Goal: Information Seeking & Learning: Find specific fact

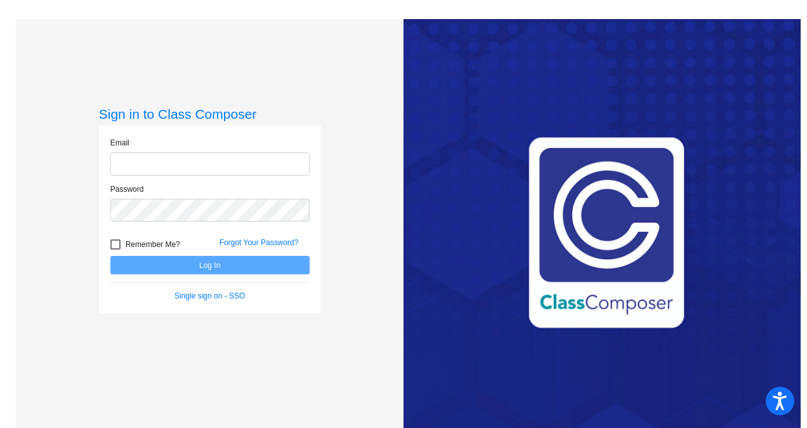
type input "brookebook@cusd.com"
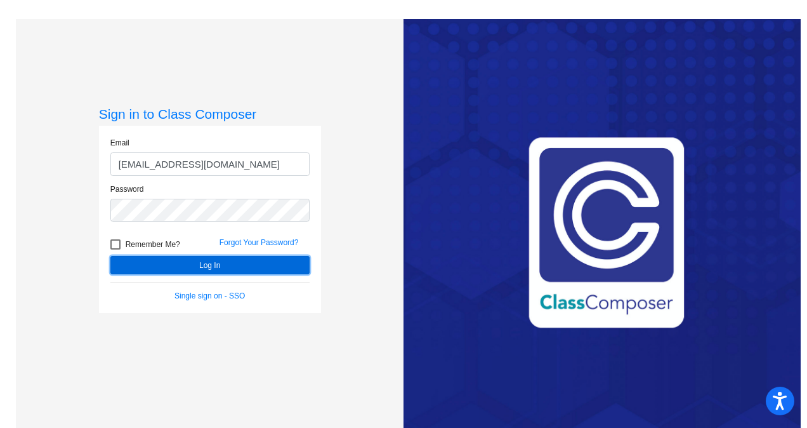
click at [195, 261] on button "Log In" at bounding box center [209, 265] width 199 height 18
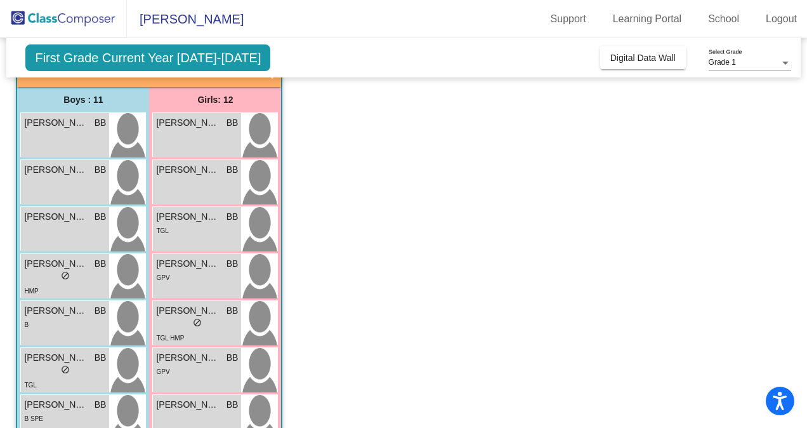
scroll to position [91, 0]
click at [46, 141] on div "Aarsh Patel BB lock do_not_disturb_alt" at bounding box center [65, 134] width 88 height 44
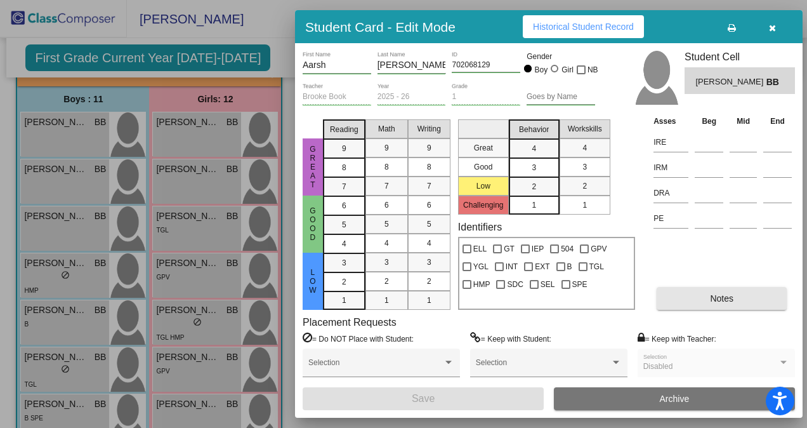
click at [698, 298] on button "Notes" at bounding box center [722, 298] width 130 height 23
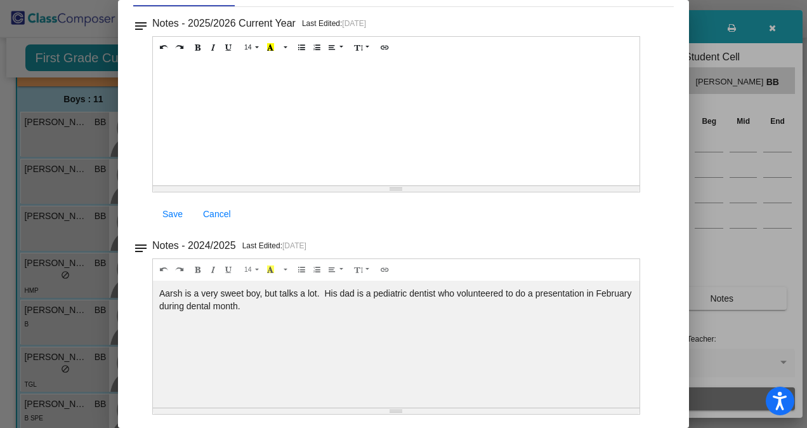
scroll to position [0, 0]
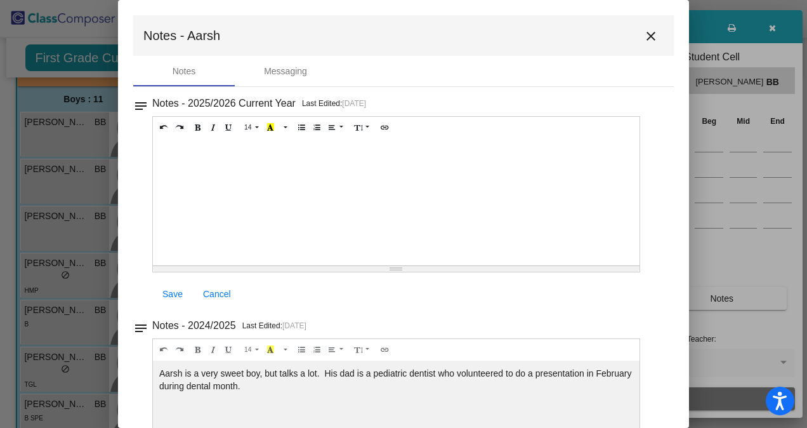
click at [648, 51] on mat-toolbar "Notes - Aarsh close" at bounding box center [403, 35] width 540 height 41
click at [643, 39] on mat-icon "close" at bounding box center [650, 36] width 15 height 15
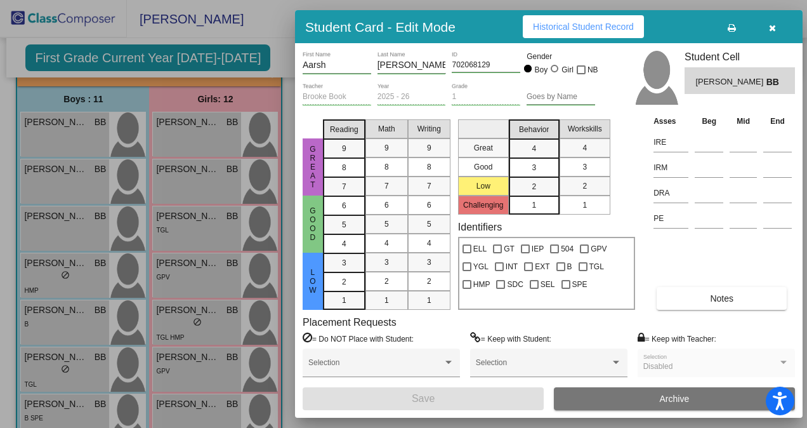
click at [72, 193] on div at bounding box center [403, 214] width 807 height 428
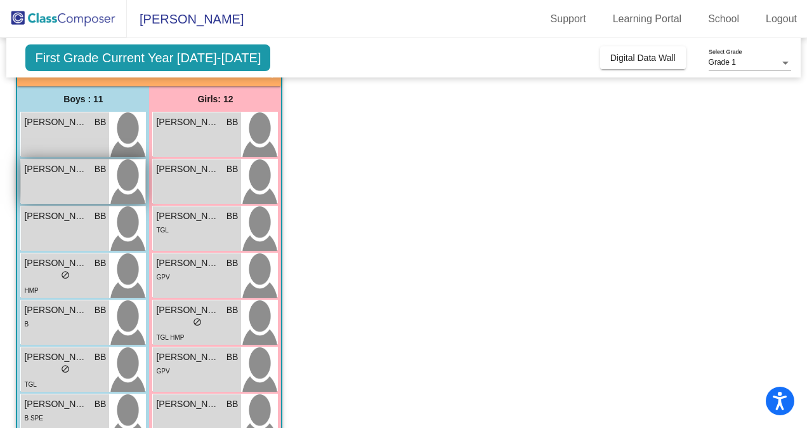
click at [77, 191] on div "Alessandro Meza BB lock do_not_disturb_alt" at bounding box center [65, 181] width 88 height 44
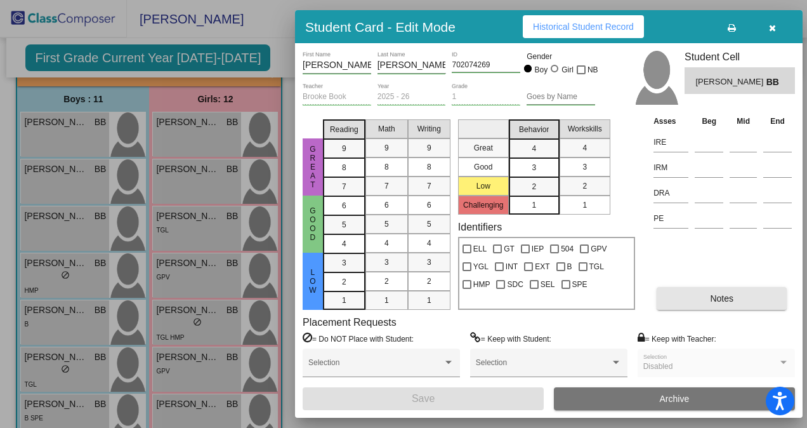
click at [712, 289] on button "Notes" at bounding box center [722, 298] width 130 height 23
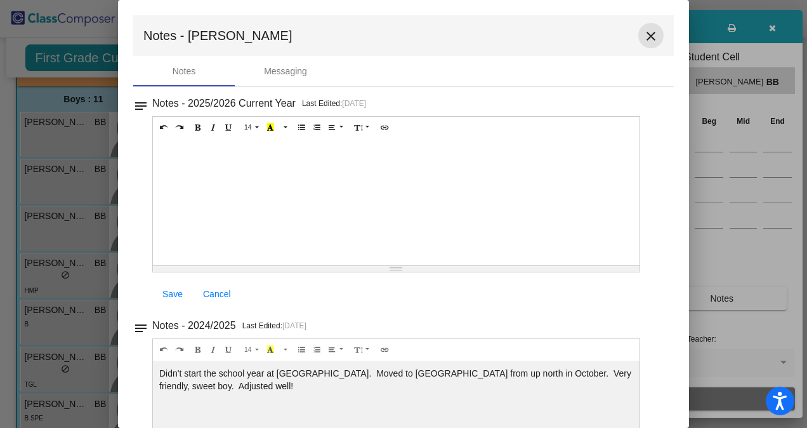
click at [643, 33] on mat-icon "close" at bounding box center [650, 36] width 15 height 15
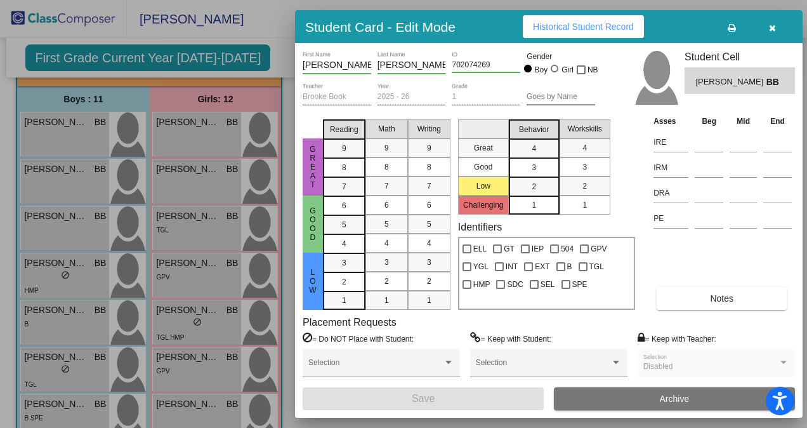
click at [204, 192] on div at bounding box center [403, 214] width 807 height 428
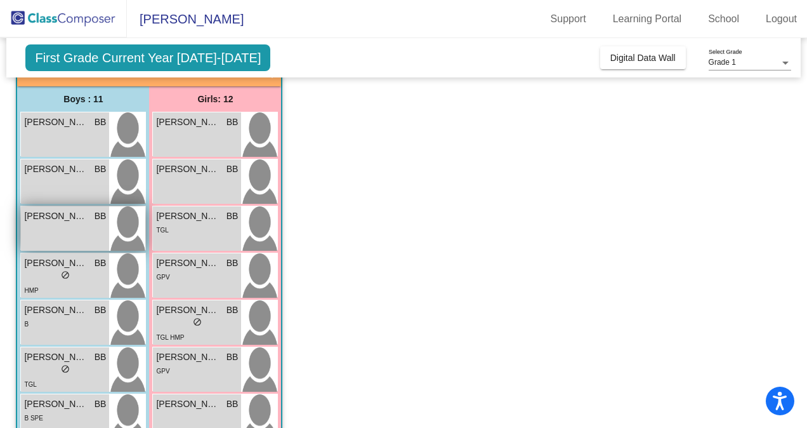
click at [61, 223] on div "Ali Bajwa BB lock do_not_disturb_alt" at bounding box center [65, 228] width 88 height 44
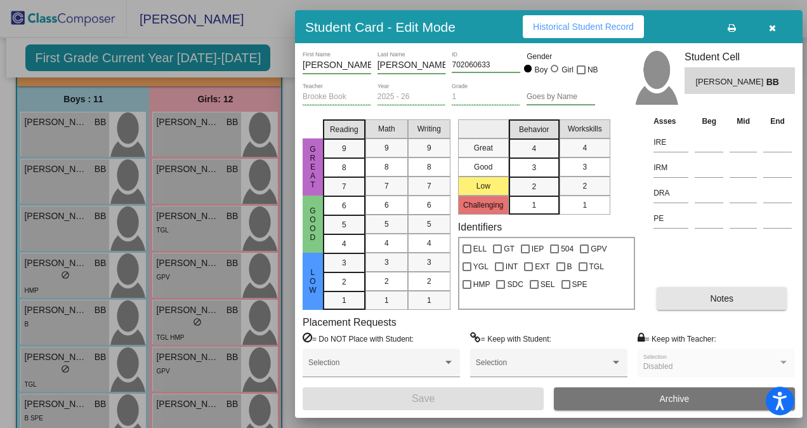
click at [711, 299] on span "Notes" at bounding box center [721, 298] width 23 height 10
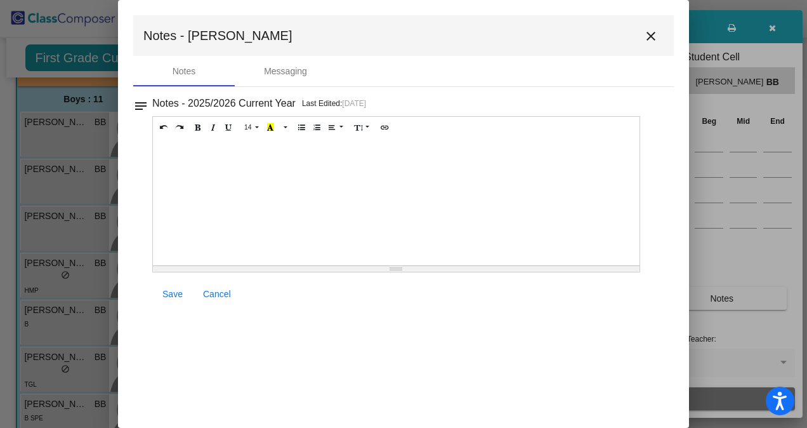
click at [647, 42] on mat-icon "close" at bounding box center [650, 36] width 15 height 15
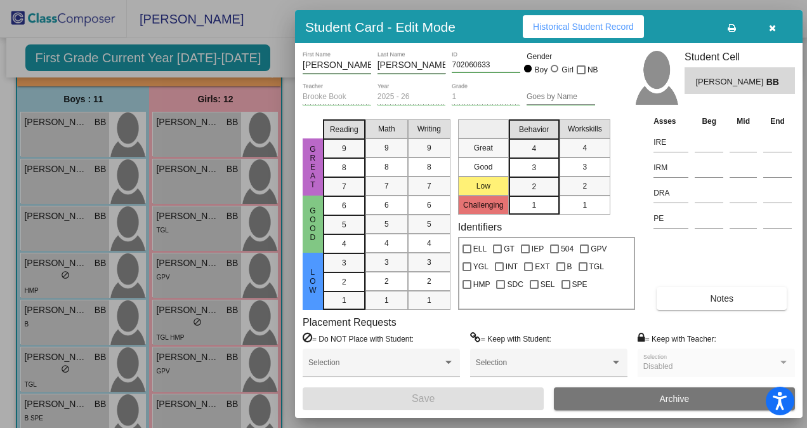
click at [235, 272] on div at bounding box center [403, 214] width 807 height 428
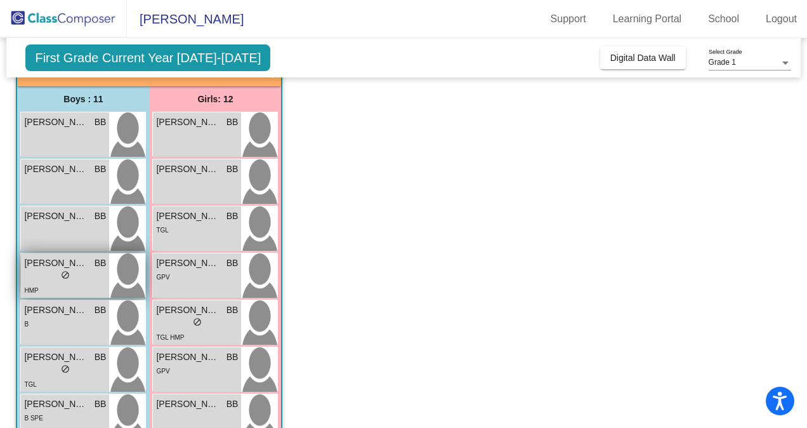
click at [76, 258] on span "[PERSON_NAME]" at bounding box center [55, 262] width 63 height 13
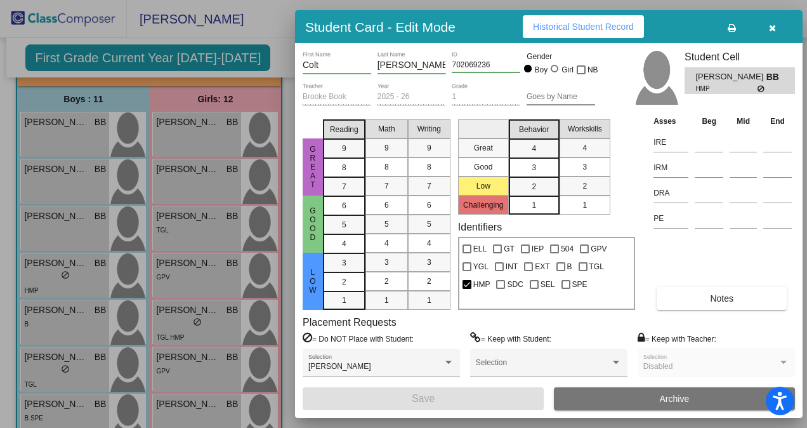
click at [700, 291] on button "Notes" at bounding box center [722, 298] width 130 height 23
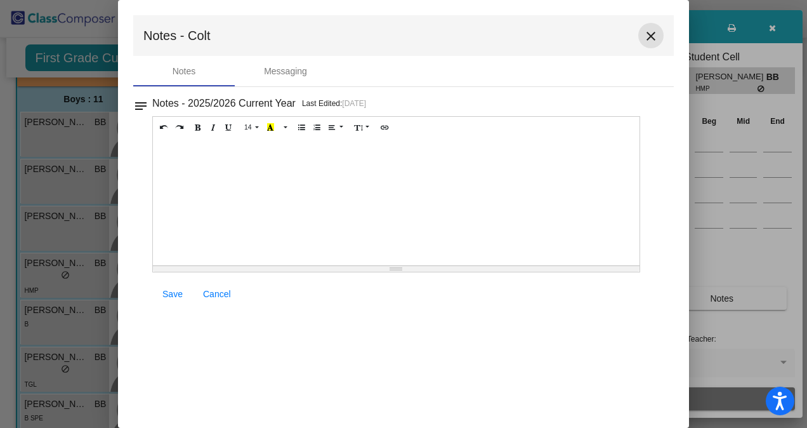
click at [650, 34] on mat-icon "close" at bounding box center [650, 36] width 15 height 15
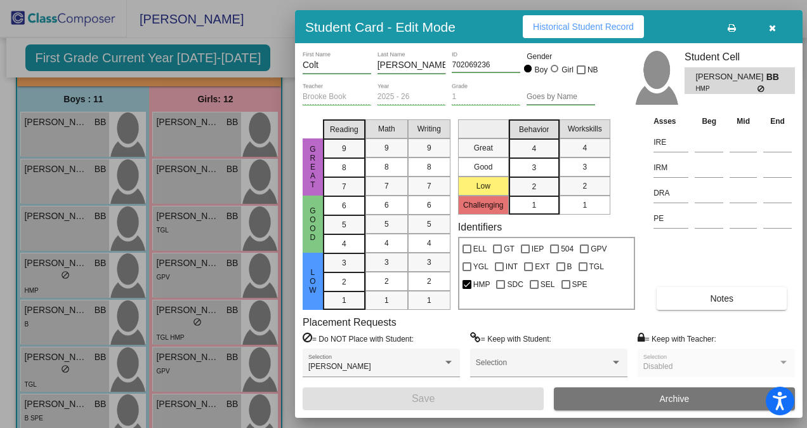
click at [95, 318] on div at bounding box center [403, 214] width 807 height 428
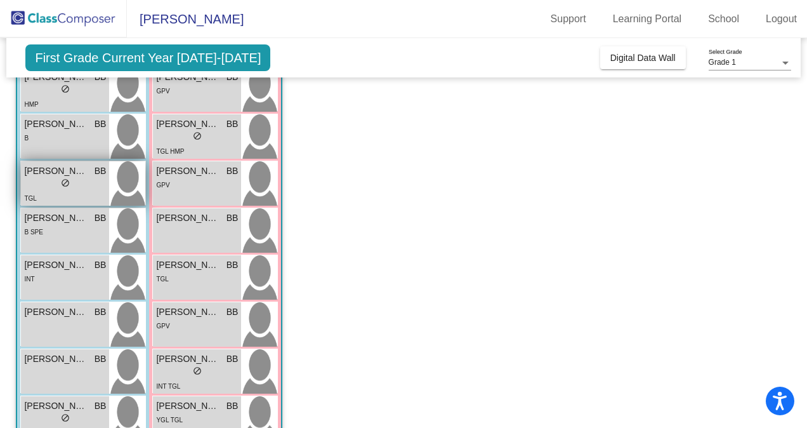
scroll to position [278, 0]
click at [77, 188] on div "lock do_not_disturb_alt" at bounding box center [65, 183] width 82 height 13
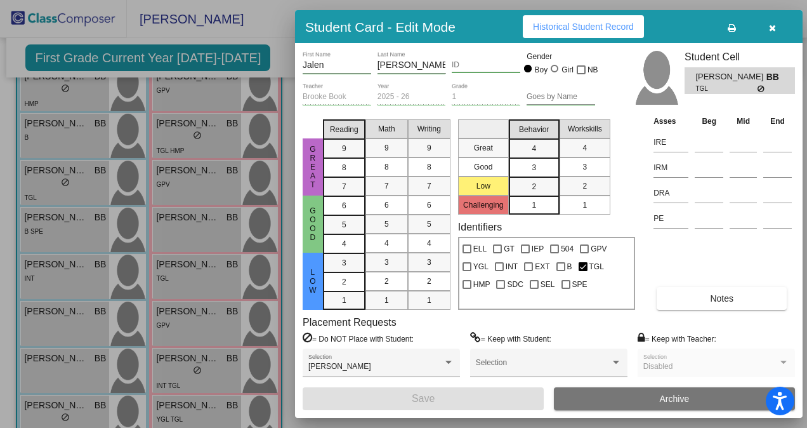
click at [704, 303] on button "Notes" at bounding box center [722, 298] width 130 height 23
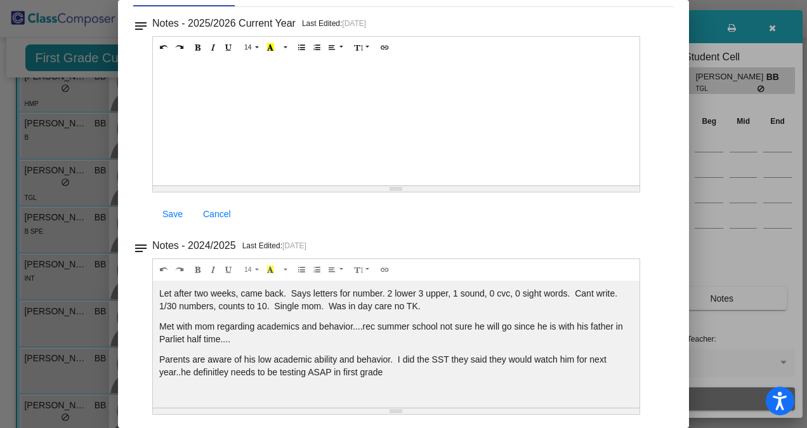
scroll to position [0, 0]
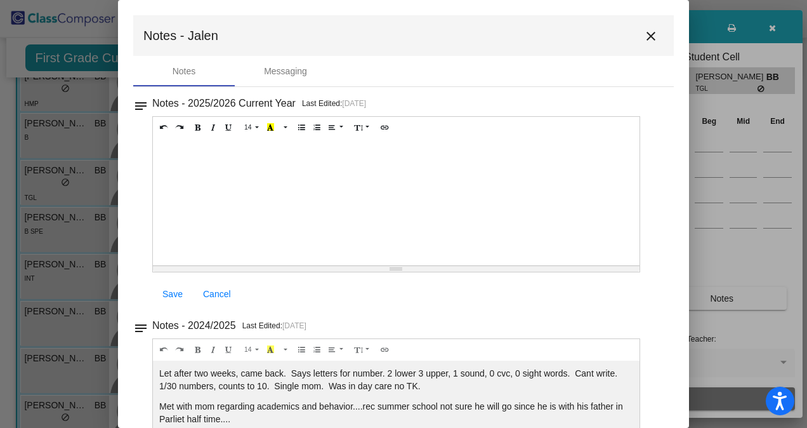
click at [644, 38] on mat-icon "close" at bounding box center [650, 36] width 15 height 15
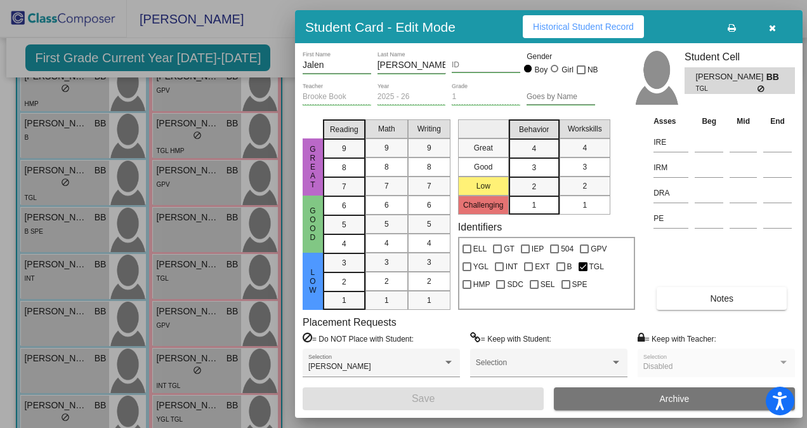
click at [220, 228] on div at bounding box center [403, 214] width 807 height 428
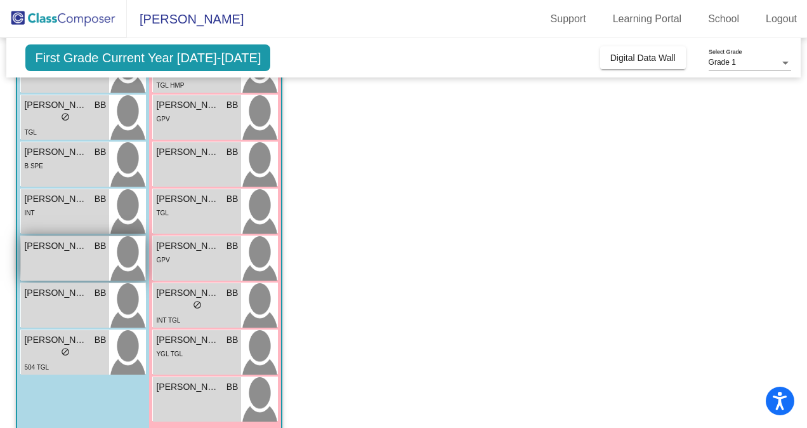
scroll to position [344, 0]
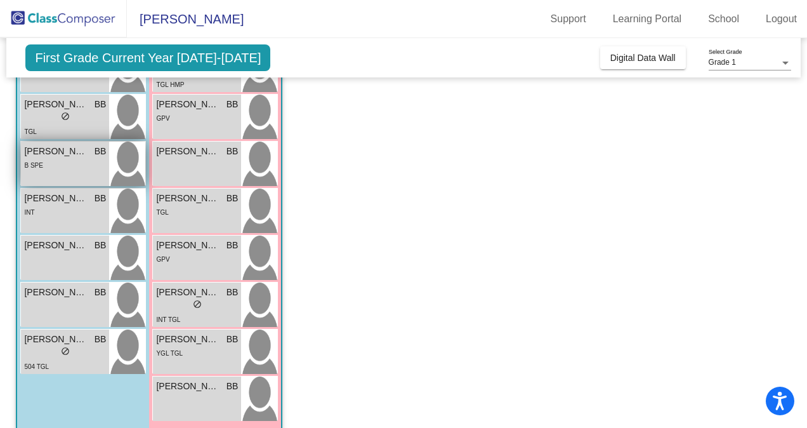
click at [67, 158] on div "B SPE" at bounding box center [65, 164] width 82 height 13
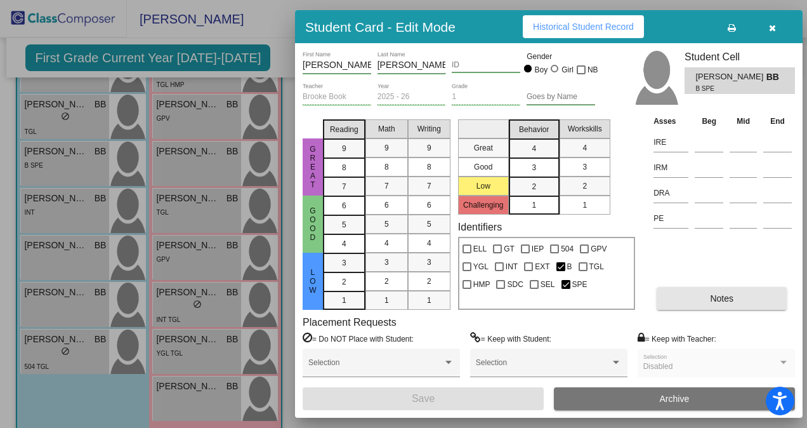
click at [707, 297] on button "Notes" at bounding box center [722, 298] width 130 height 23
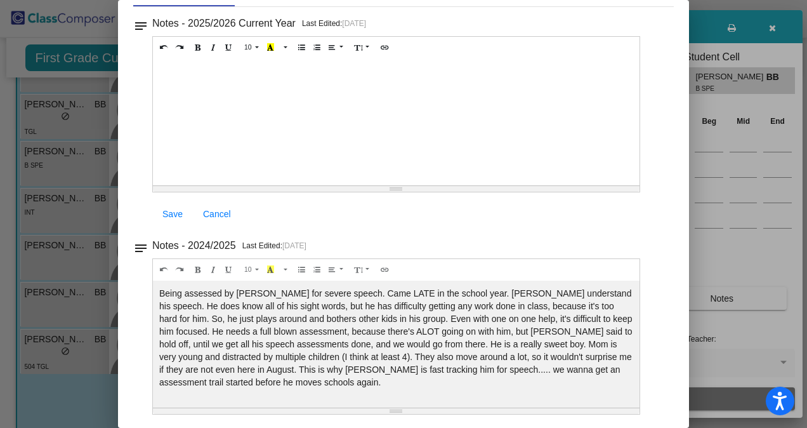
scroll to position [0, 0]
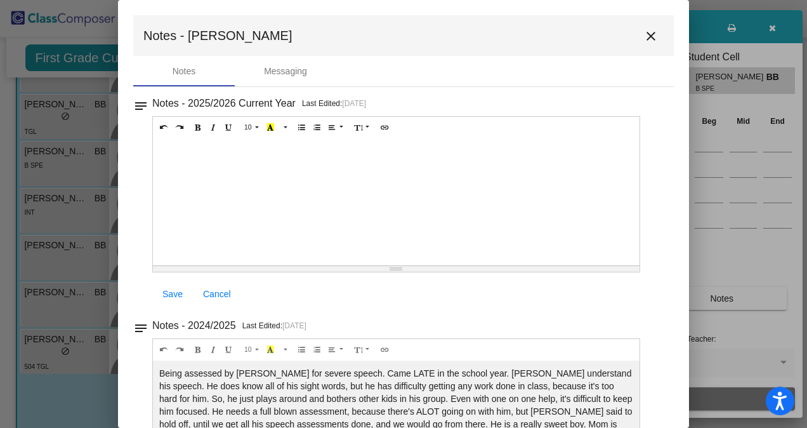
click at [648, 34] on mat-icon "close" at bounding box center [650, 36] width 15 height 15
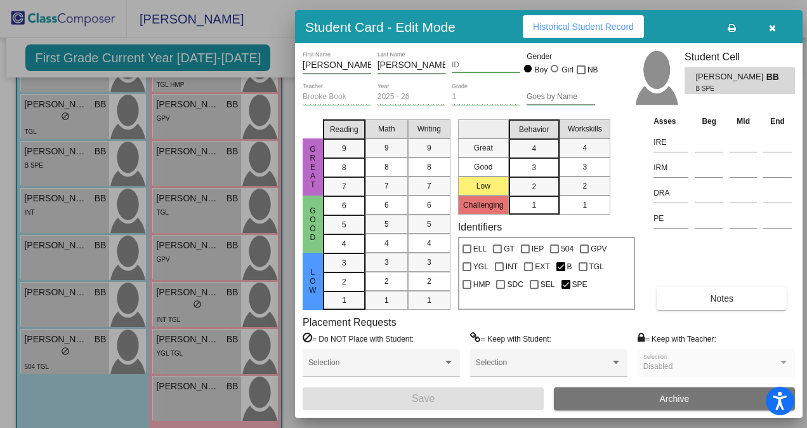
click at [775, 34] on button "button" at bounding box center [772, 26] width 41 height 23
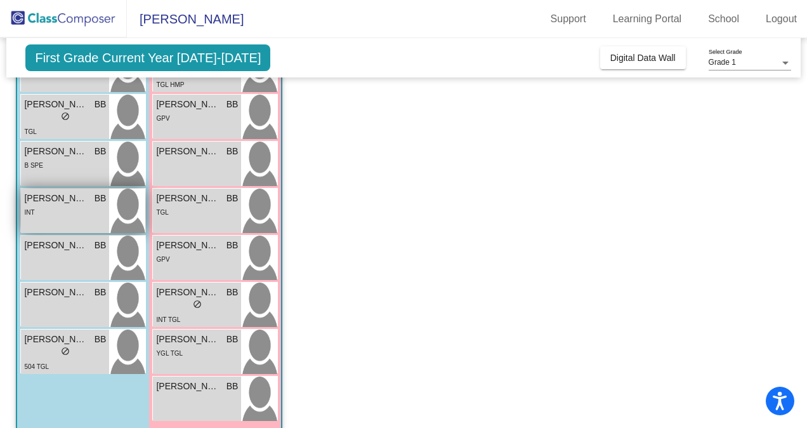
click at [79, 196] on span "[PERSON_NAME]" at bounding box center [55, 198] width 63 height 13
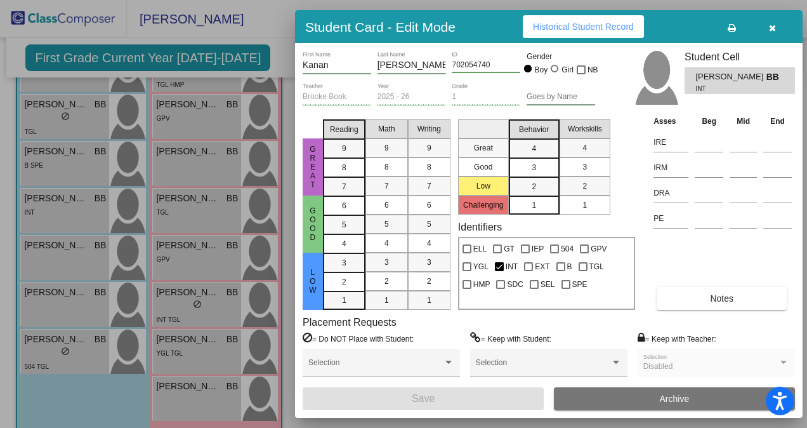
click at [733, 298] on span "Notes" at bounding box center [721, 298] width 23 height 10
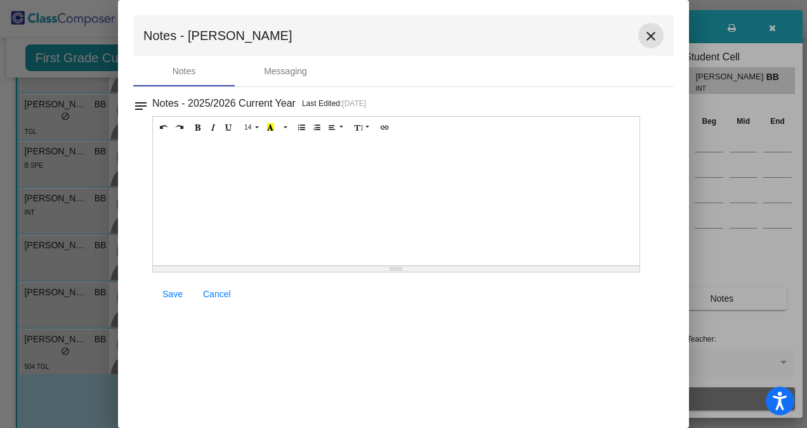
click at [651, 37] on mat-icon "close" at bounding box center [650, 36] width 15 height 15
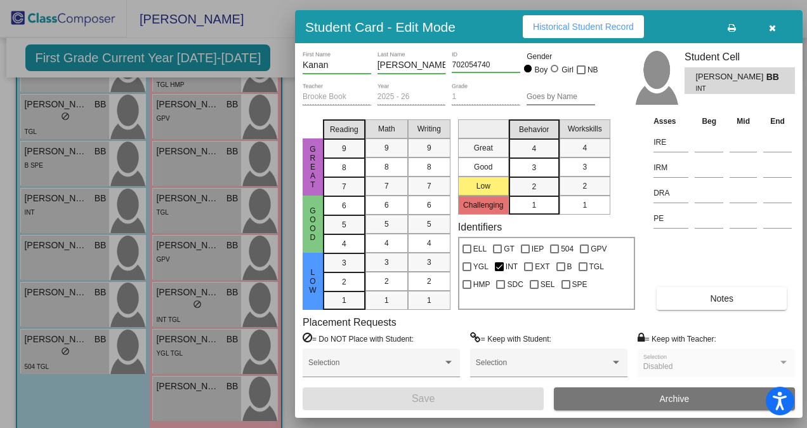
click at [121, 259] on div at bounding box center [403, 214] width 807 height 428
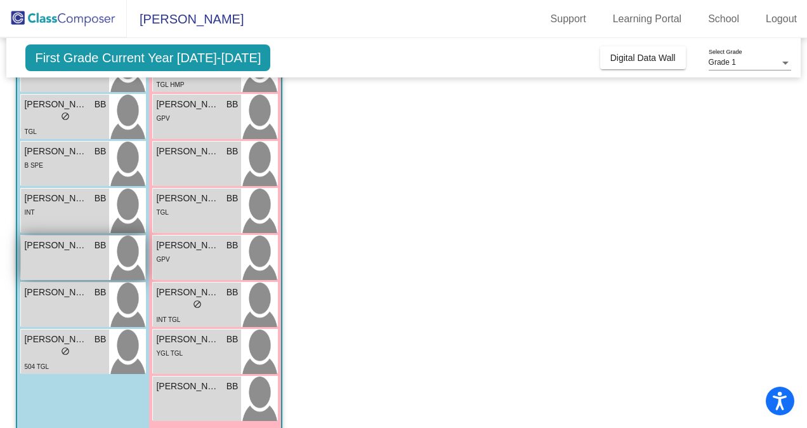
click at [63, 250] on span "[PERSON_NAME]" at bounding box center [55, 245] width 63 height 13
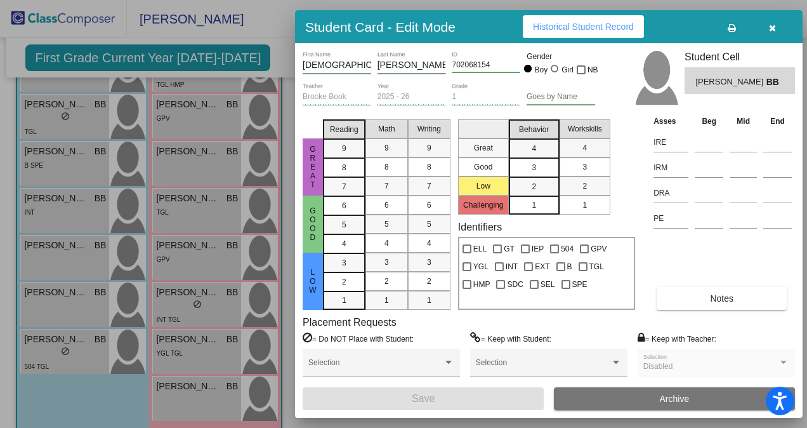
click at [689, 302] on button "Notes" at bounding box center [722, 298] width 130 height 23
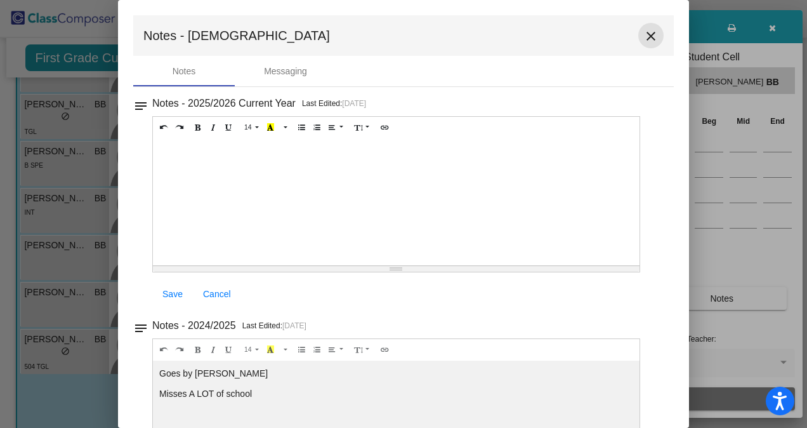
click at [643, 33] on mat-icon "close" at bounding box center [650, 36] width 15 height 15
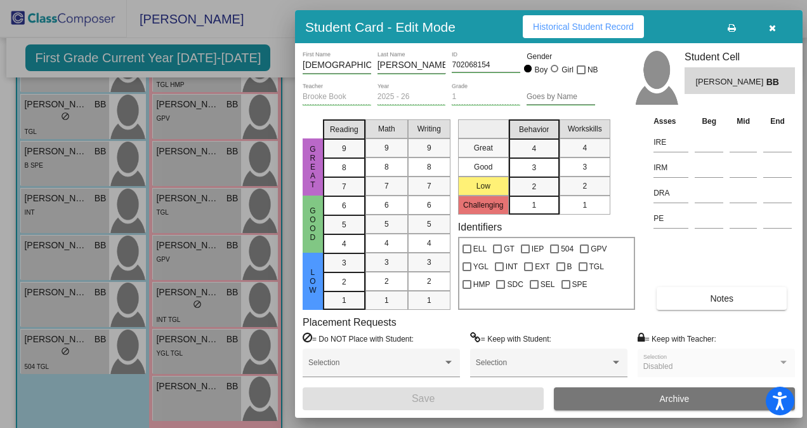
click at [84, 318] on div at bounding box center [403, 214] width 807 height 428
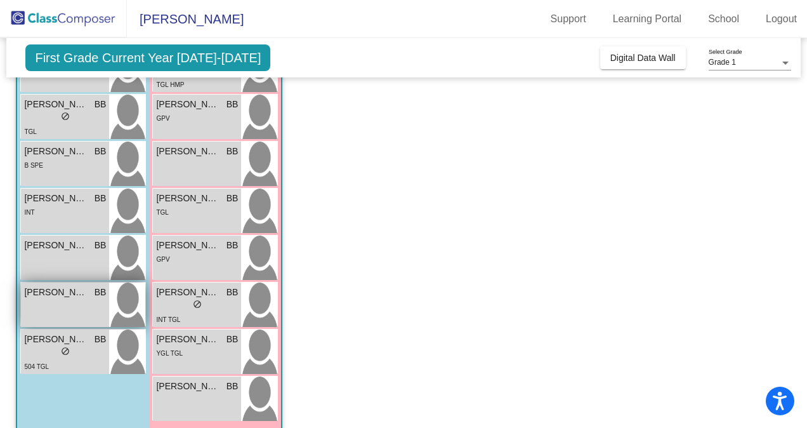
click at [89, 303] on div "Sebastian Santos BB lock do_not_disturb_alt" at bounding box center [65, 304] width 88 height 44
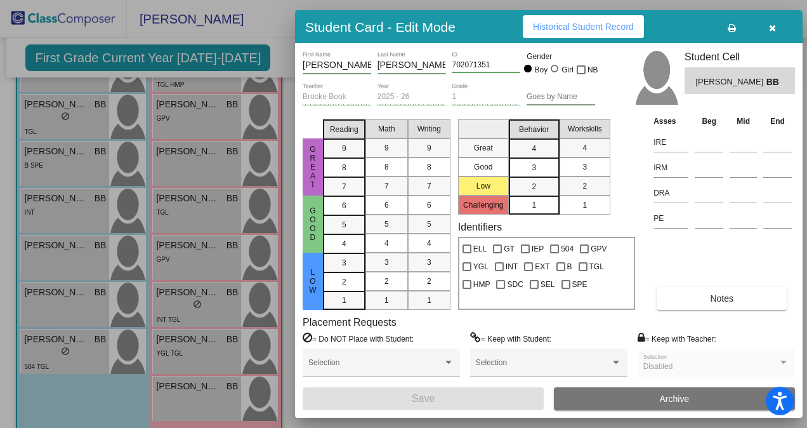
click at [705, 291] on button "Notes" at bounding box center [722, 298] width 130 height 23
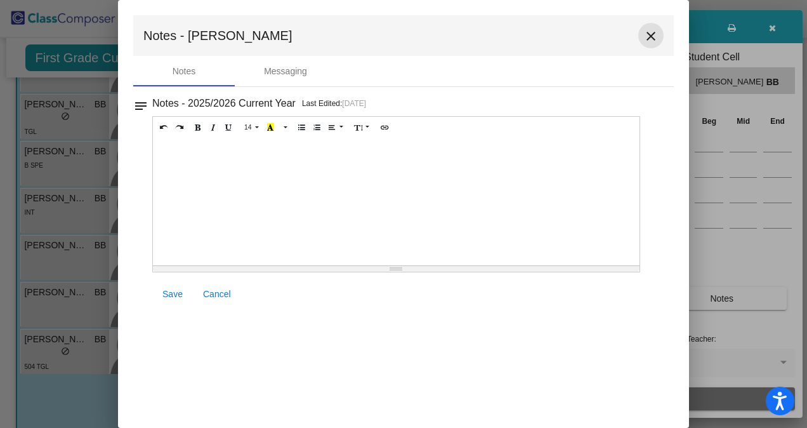
click at [651, 43] on mat-icon "close" at bounding box center [650, 36] width 15 height 15
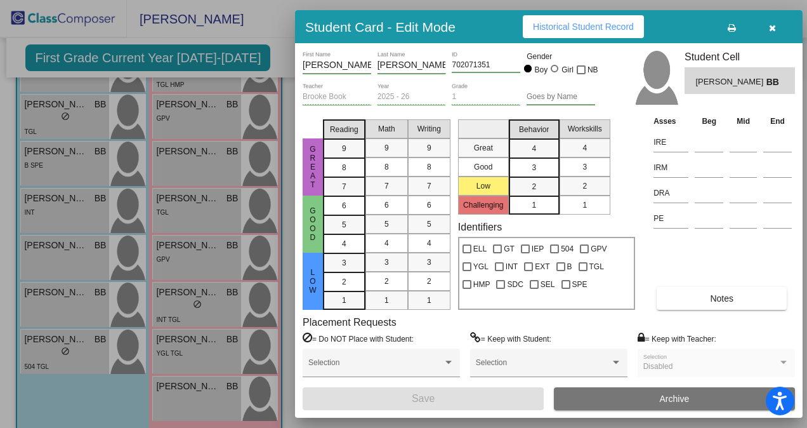
click at [65, 346] on div at bounding box center [403, 214] width 807 height 428
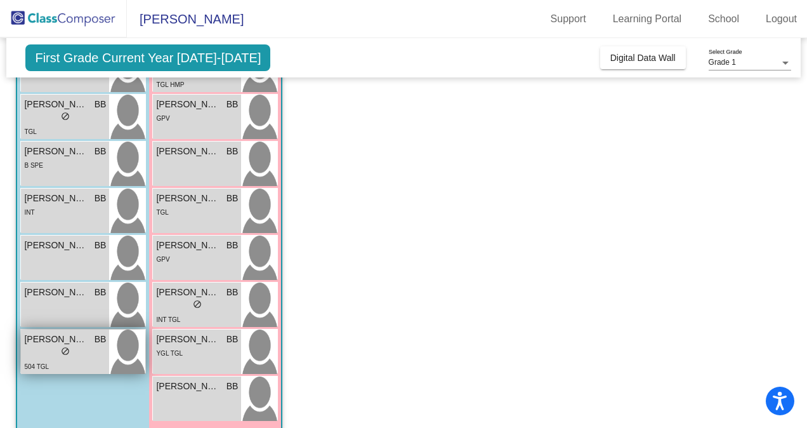
click at [86, 353] on div "lock do_not_disturb_alt" at bounding box center [65, 352] width 82 height 13
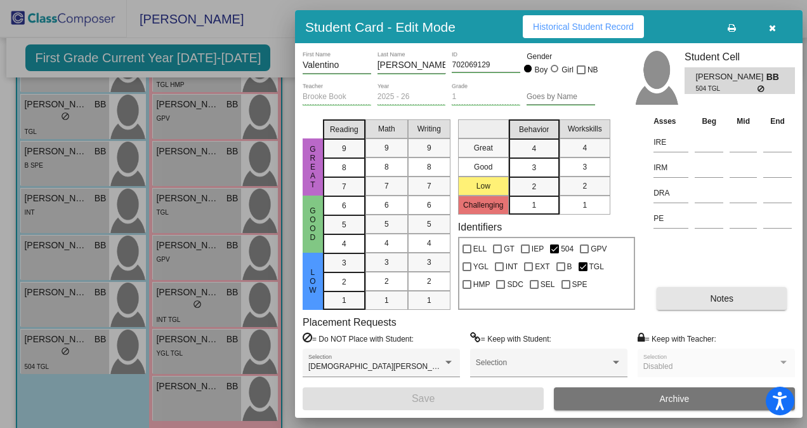
click at [715, 296] on span "Notes" at bounding box center [721, 298] width 23 height 10
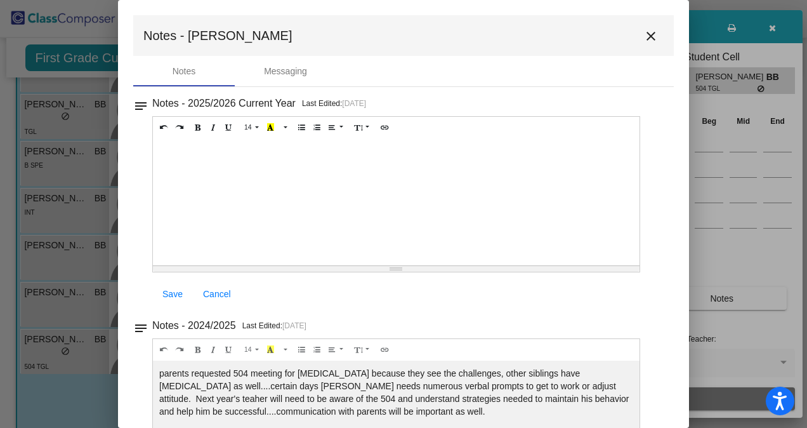
click at [643, 36] on mat-icon "close" at bounding box center [650, 36] width 15 height 15
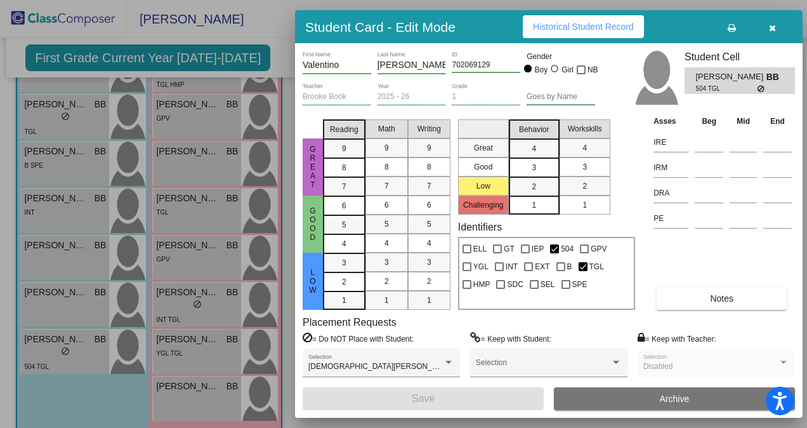
click at [217, 160] on div at bounding box center [403, 214] width 807 height 428
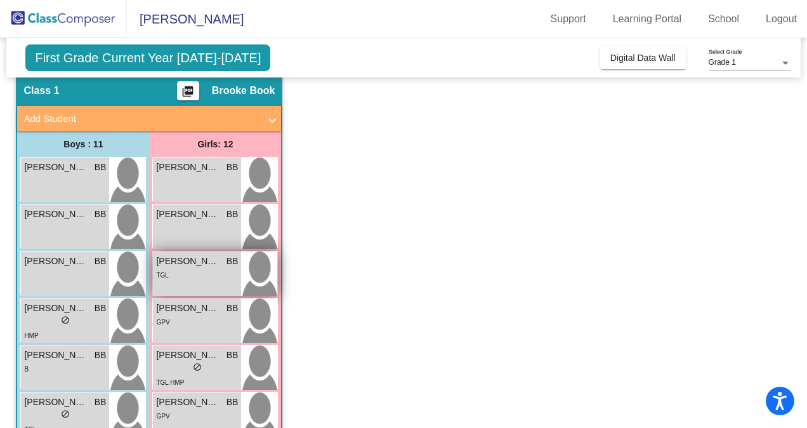
scroll to position [43, 0]
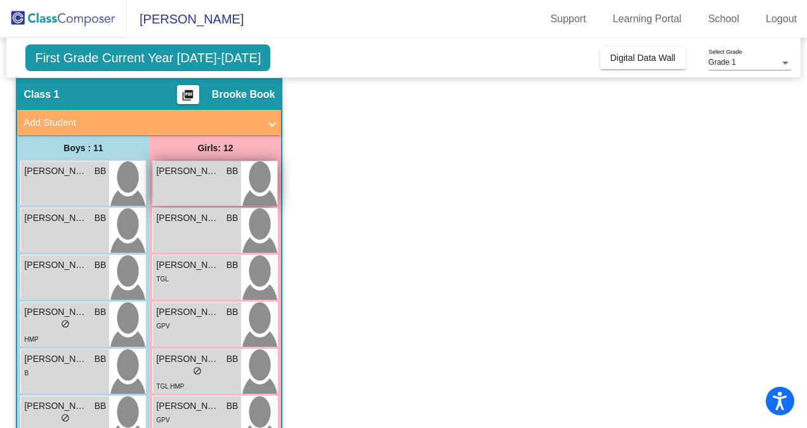
click at [192, 197] on div "Ada Yildirim BB lock do_not_disturb_alt" at bounding box center [197, 183] width 88 height 44
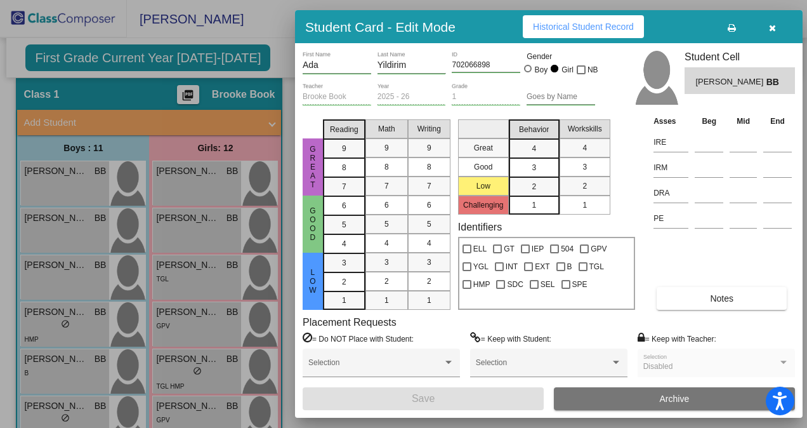
click at [715, 297] on span "Notes" at bounding box center [721, 298] width 23 height 10
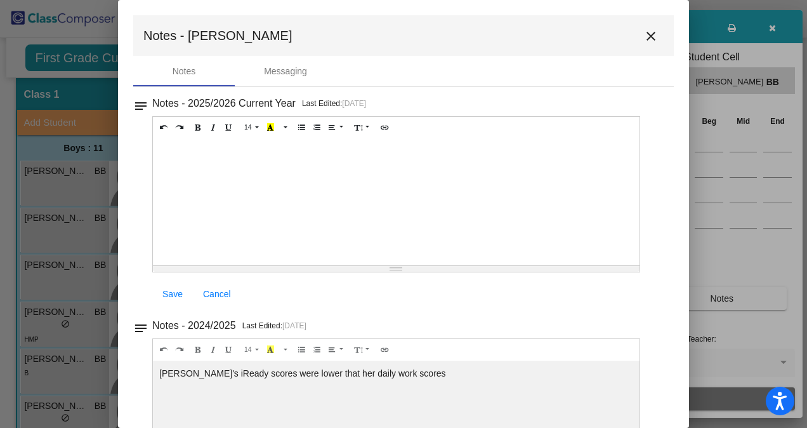
click at [647, 32] on mat-icon "close" at bounding box center [650, 36] width 15 height 15
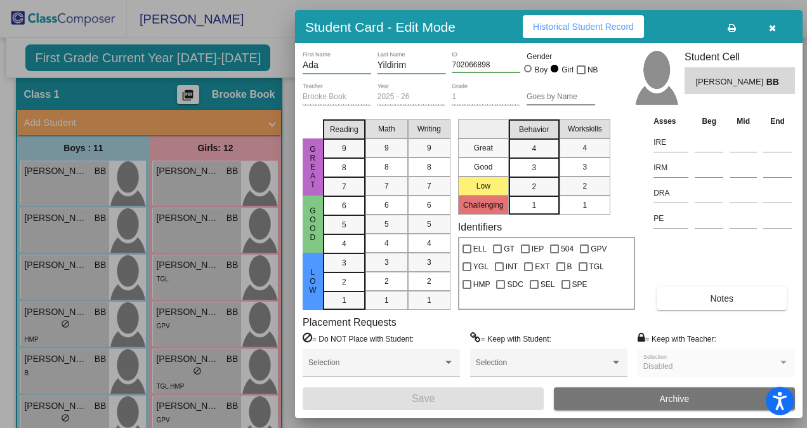
click at [212, 235] on div at bounding box center [403, 214] width 807 height 428
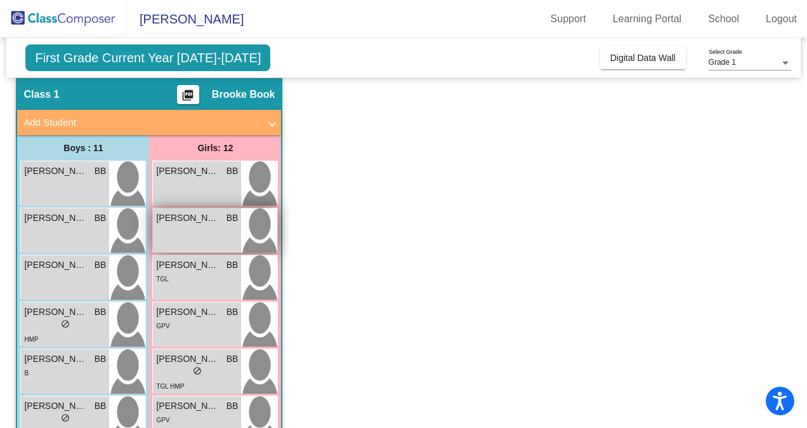
click at [213, 237] on div "Alessia Arhire BB lock do_not_disturb_alt" at bounding box center [197, 230] width 88 height 44
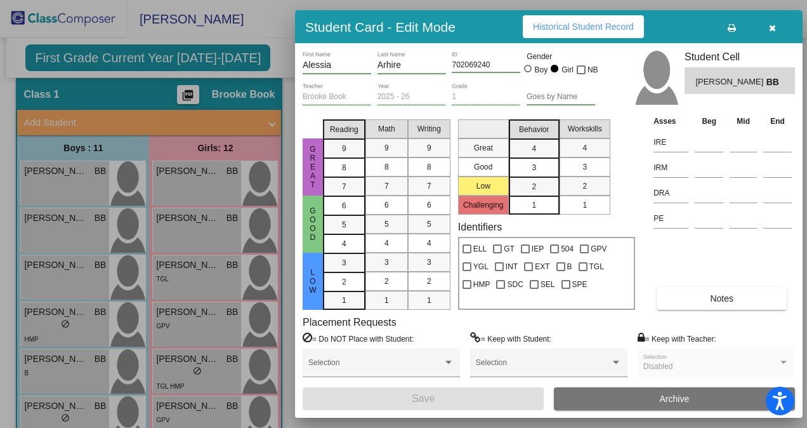
click at [730, 293] on span "Notes" at bounding box center [721, 298] width 23 height 10
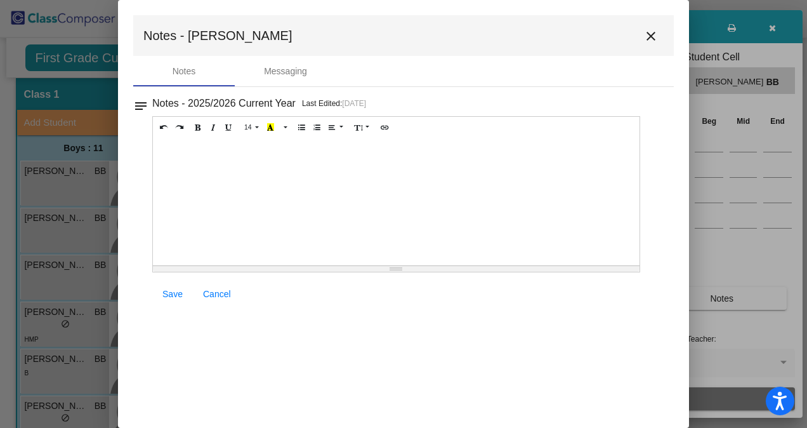
click at [648, 42] on mat-icon "close" at bounding box center [650, 36] width 15 height 15
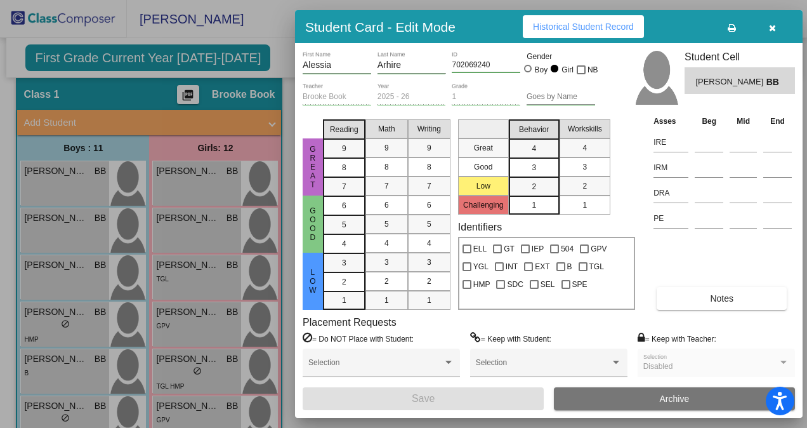
click at [213, 270] on div at bounding box center [403, 214] width 807 height 428
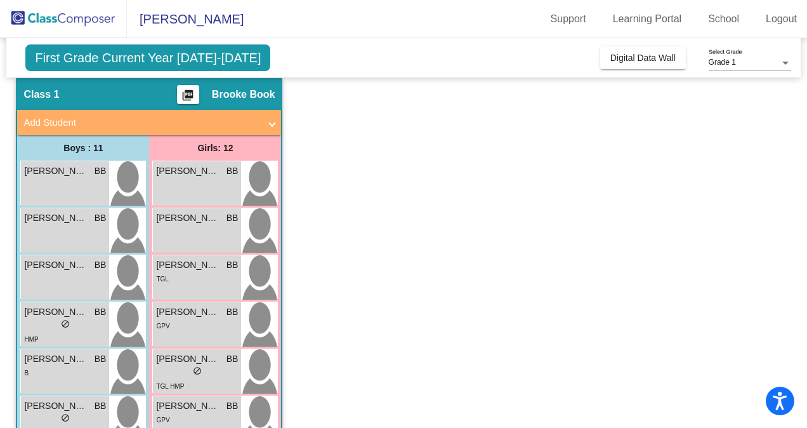
click at [213, 270] on span "[PERSON_NAME]" at bounding box center [187, 264] width 63 height 13
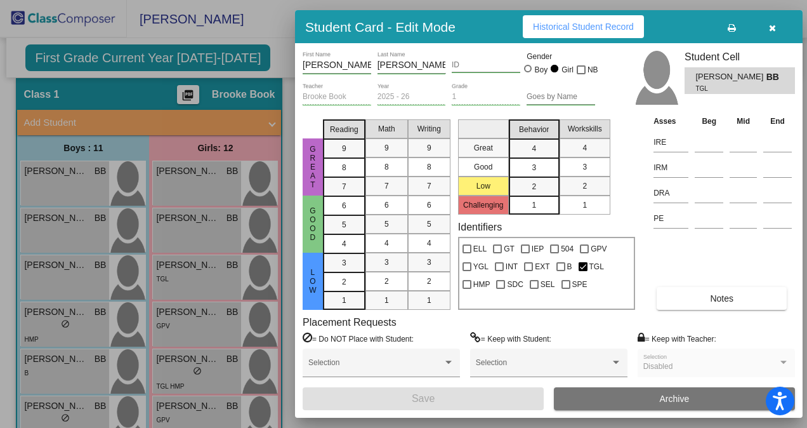
click at [718, 289] on button "Notes" at bounding box center [722, 298] width 130 height 23
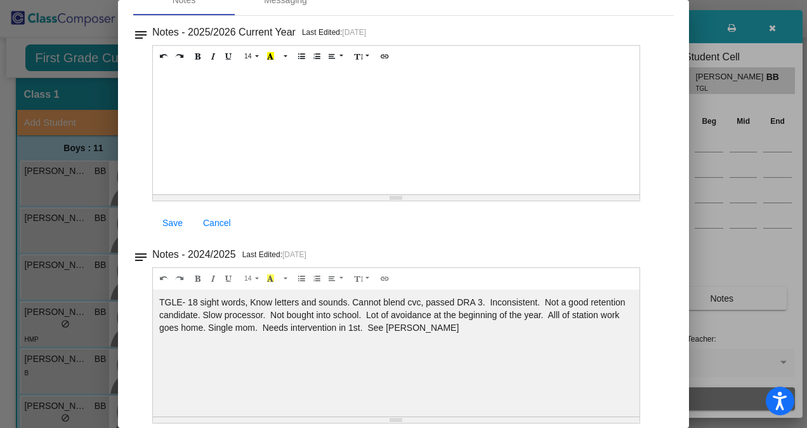
scroll to position [0, 0]
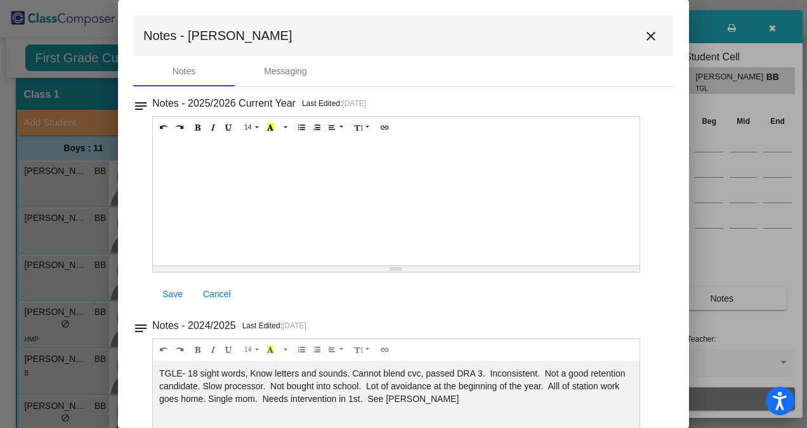
click at [645, 34] on mat-icon "close" at bounding box center [650, 36] width 15 height 15
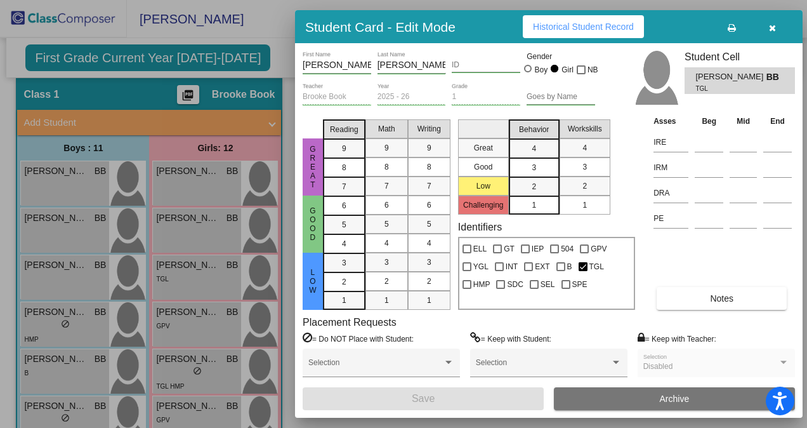
click at [205, 318] on div at bounding box center [403, 214] width 807 height 428
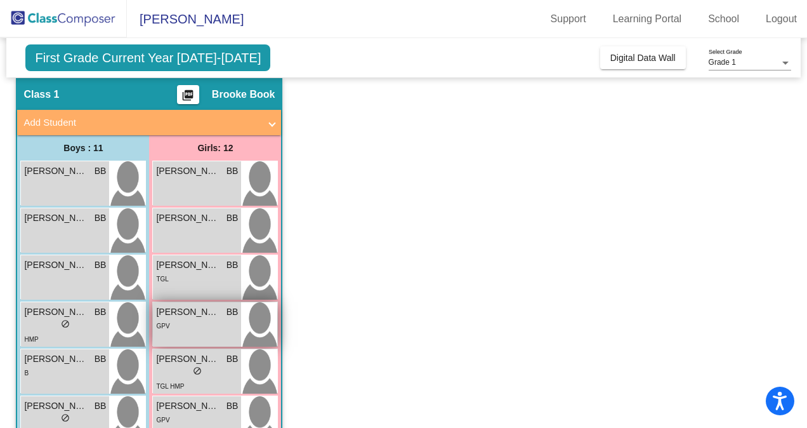
click at [187, 324] on div "GPV" at bounding box center [197, 324] width 82 height 13
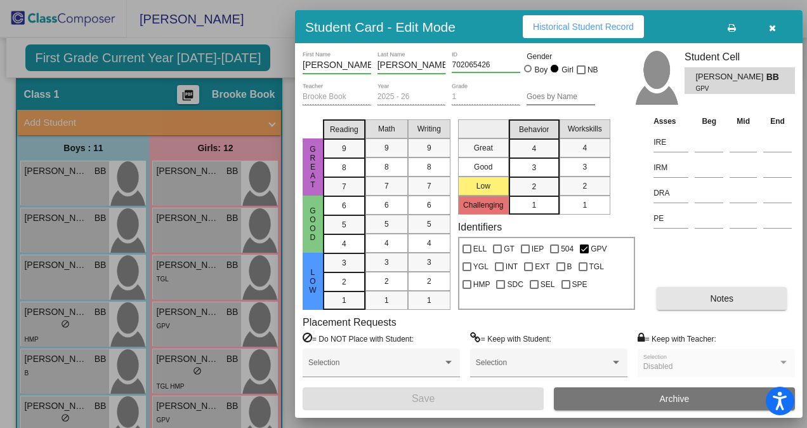
click at [719, 292] on button "Notes" at bounding box center [722, 298] width 130 height 23
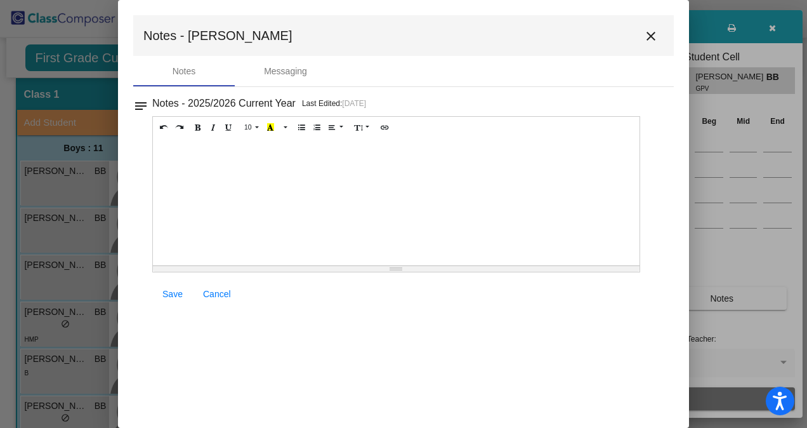
click at [647, 38] on mat-icon "close" at bounding box center [650, 36] width 15 height 15
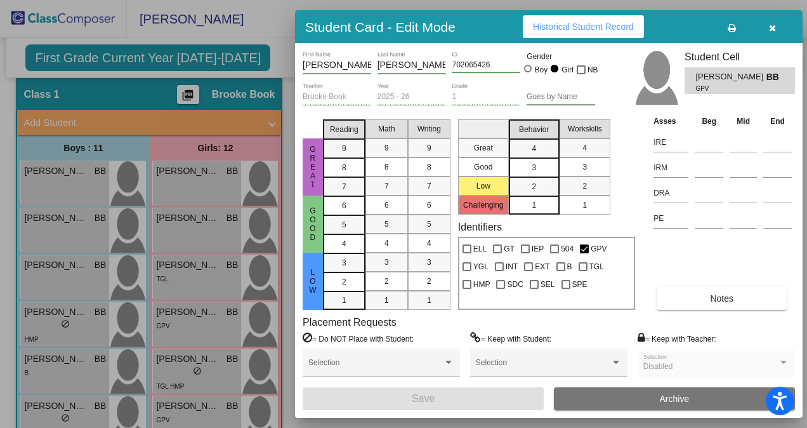
click at [198, 325] on div at bounding box center [403, 214] width 807 height 428
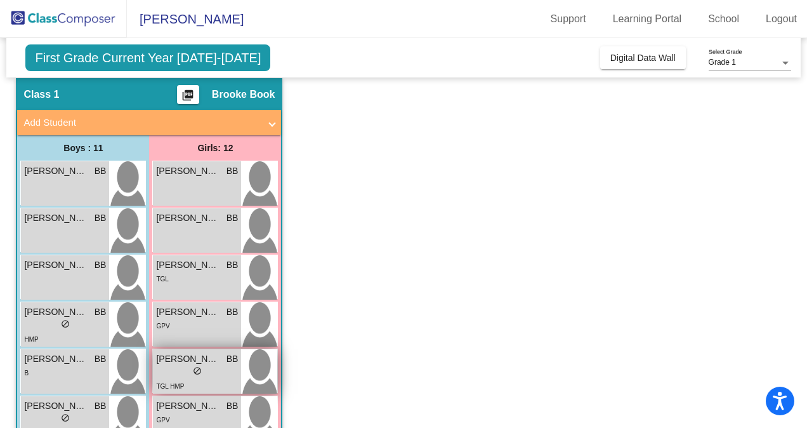
click at [220, 383] on div "TGL HMP" at bounding box center [197, 385] width 82 height 13
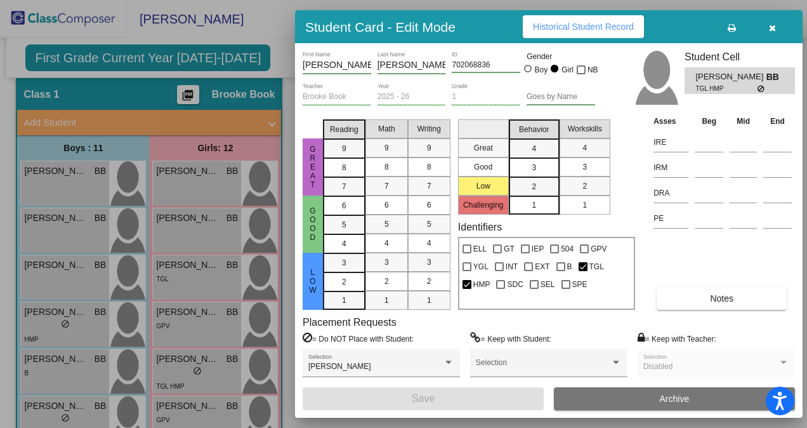
click at [715, 299] on span "Notes" at bounding box center [721, 298] width 23 height 10
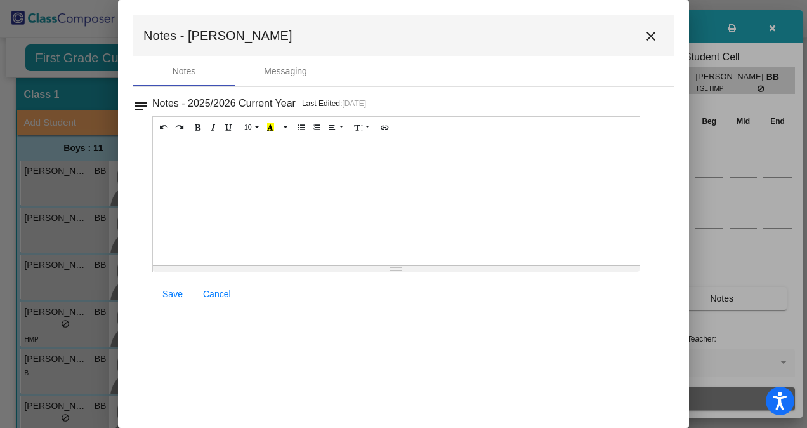
click at [653, 36] on mat-icon "close" at bounding box center [650, 36] width 15 height 15
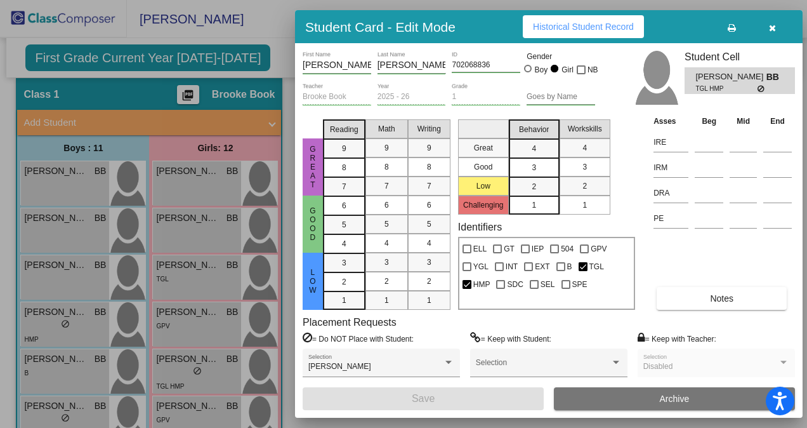
click at [193, 370] on div at bounding box center [403, 214] width 807 height 428
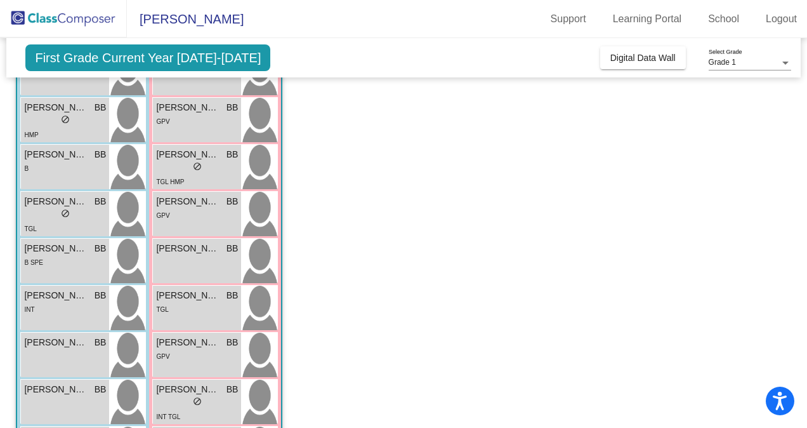
scroll to position [253, 0]
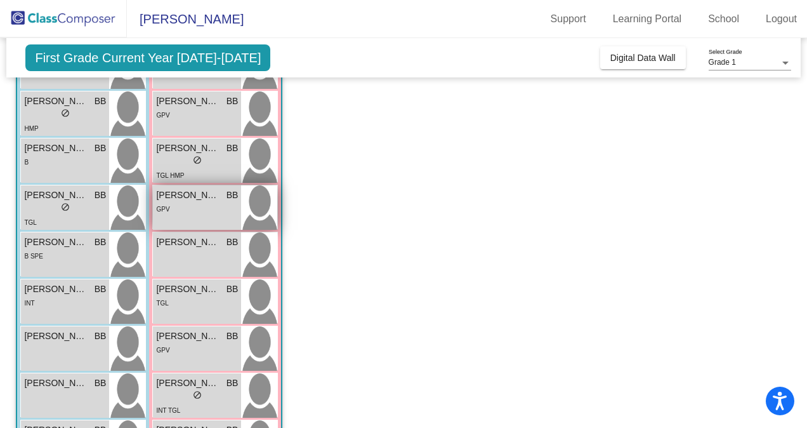
click at [213, 200] on span "[PERSON_NAME]" at bounding box center [187, 194] width 63 height 13
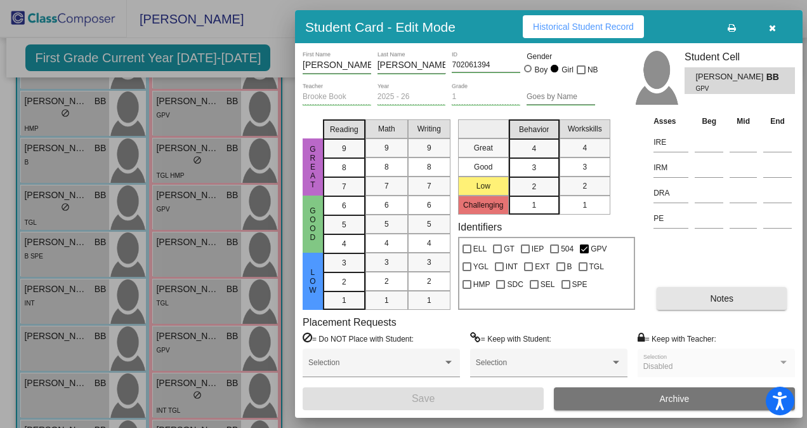
click at [715, 301] on span "Notes" at bounding box center [721, 298] width 23 height 10
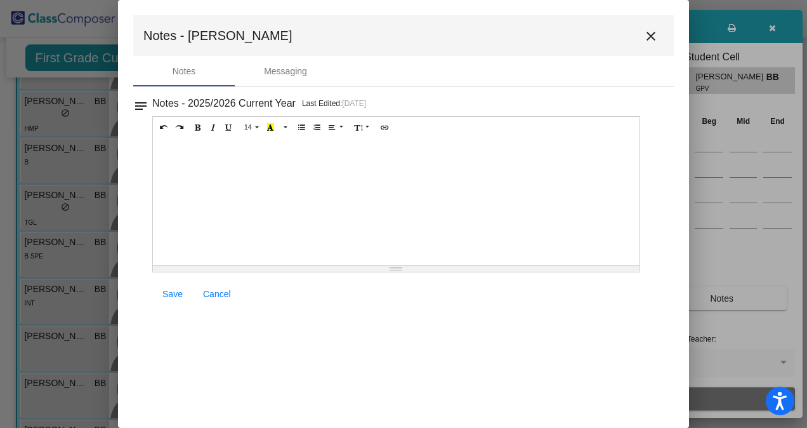
click at [652, 38] on mat-icon "close" at bounding box center [650, 36] width 15 height 15
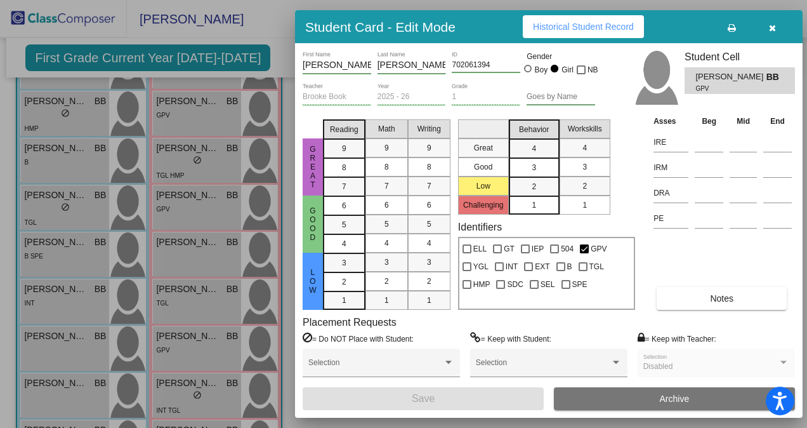
click at [217, 329] on div at bounding box center [403, 214] width 807 height 428
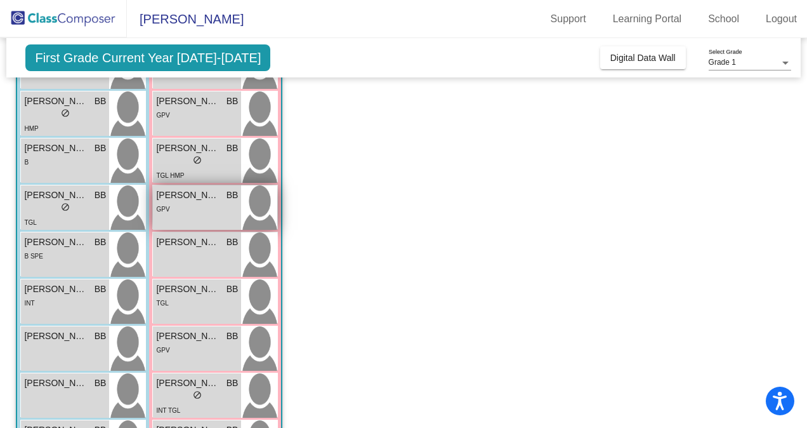
click at [204, 204] on div "GPV" at bounding box center [197, 208] width 82 height 13
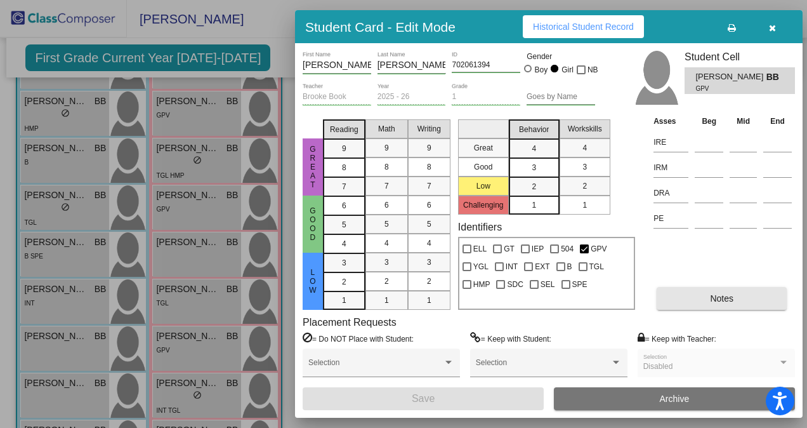
click at [716, 299] on span "Notes" at bounding box center [721, 298] width 23 height 10
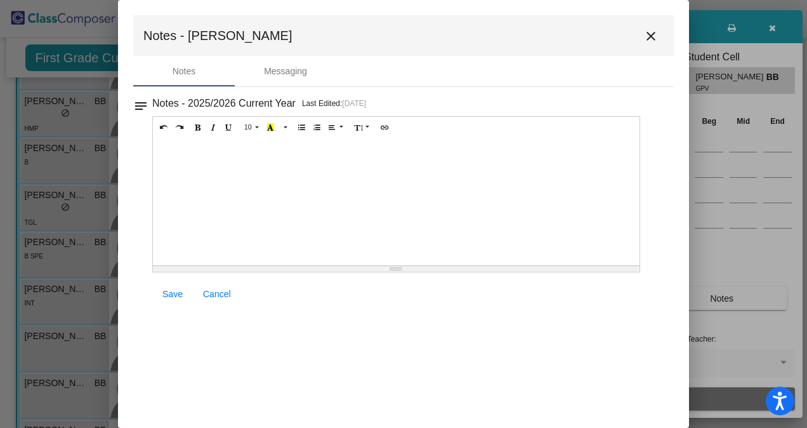
click at [654, 33] on mat-icon "close" at bounding box center [650, 36] width 15 height 15
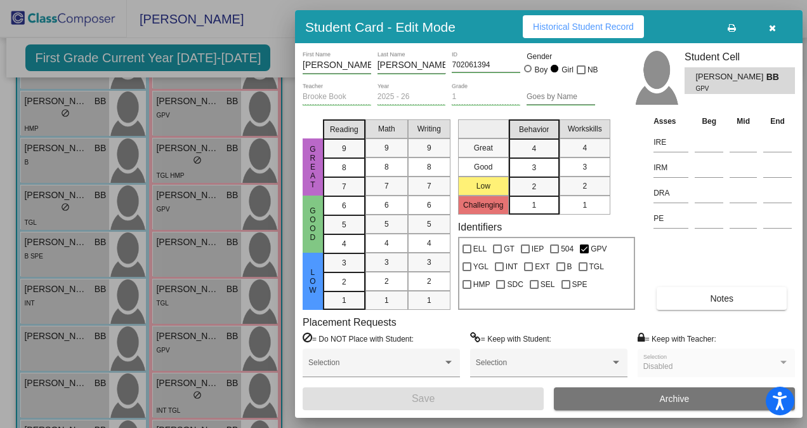
click at [190, 306] on div at bounding box center [403, 214] width 807 height 428
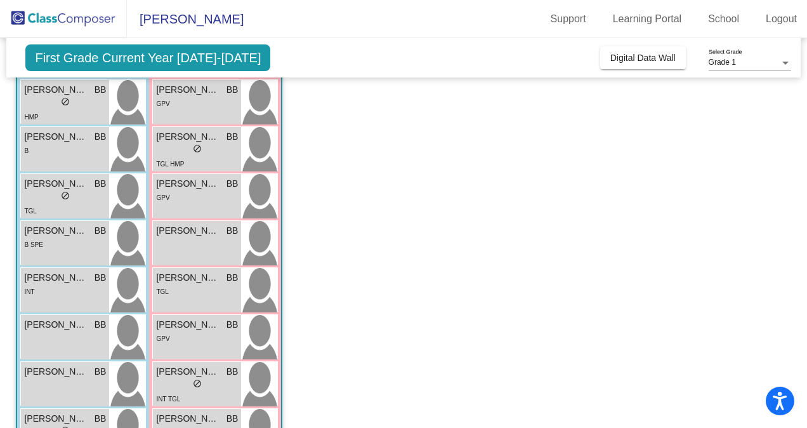
scroll to position [264, 0]
click at [207, 237] on div "Mila Liang BB lock do_not_disturb_alt" at bounding box center [197, 243] width 88 height 44
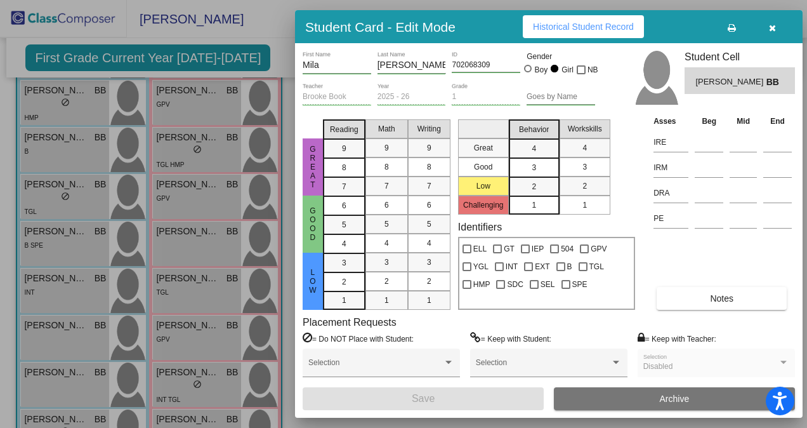
click at [733, 299] on button "Notes" at bounding box center [722, 298] width 130 height 23
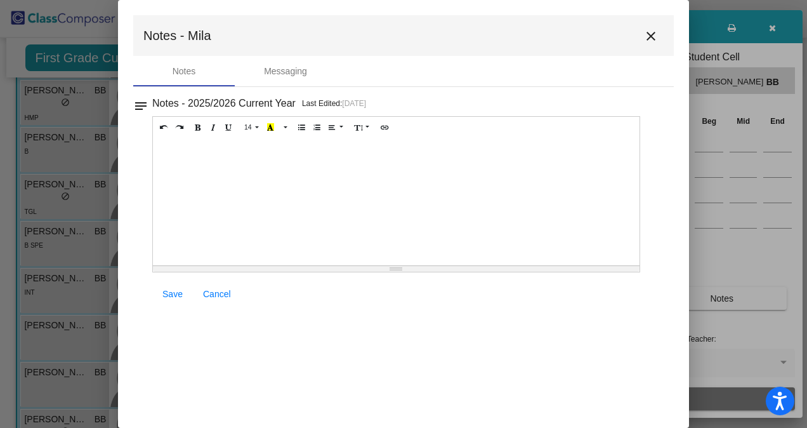
click at [654, 33] on mat-icon "close" at bounding box center [650, 36] width 15 height 15
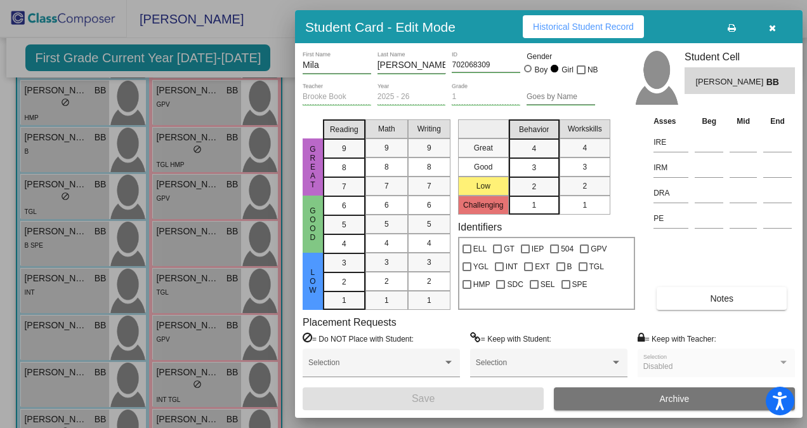
click at [206, 303] on div at bounding box center [403, 214] width 807 height 428
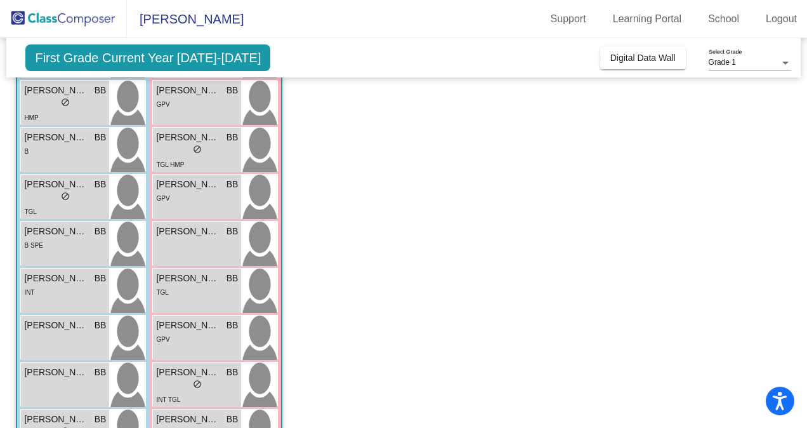
click at [206, 303] on div "Oakley Henriksen BB lock do_not_disturb_alt TGL" at bounding box center [197, 290] width 88 height 44
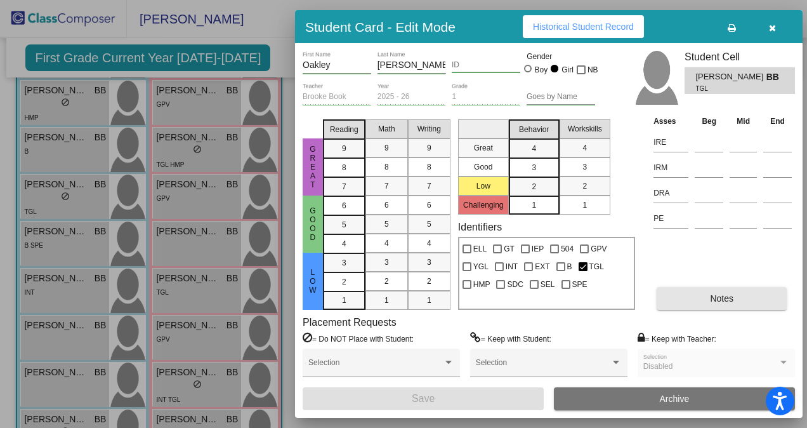
click at [712, 291] on button "Notes" at bounding box center [722, 298] width 130 height 23
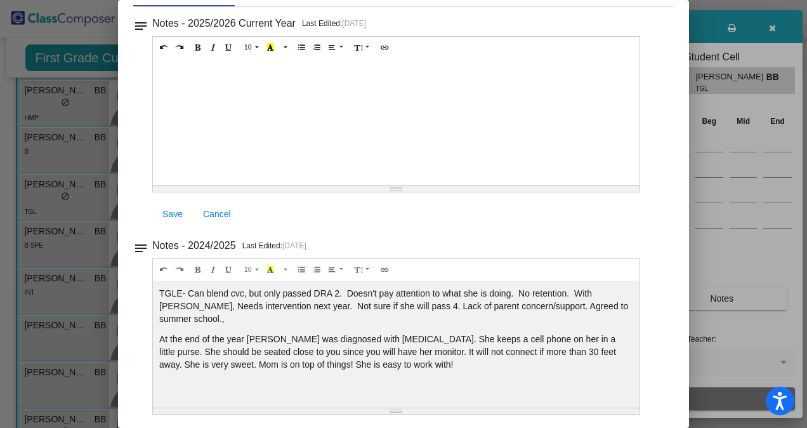
scroll to position [0, 0]
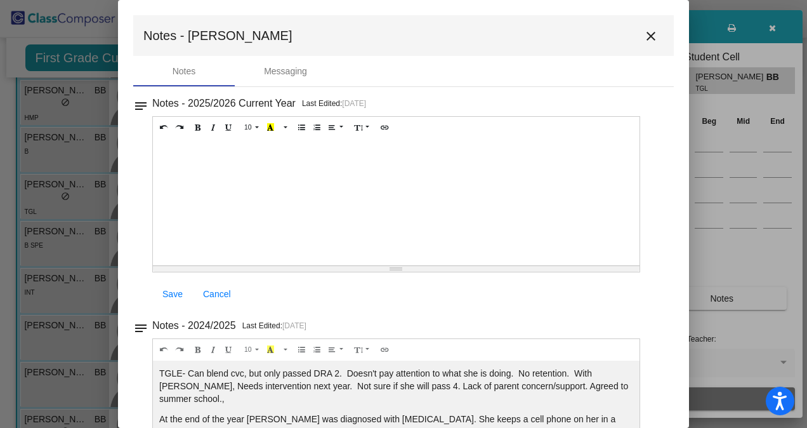
click at [643, 38] on mat-icon "close" at bounding box center [650, 36] width 15 height 15
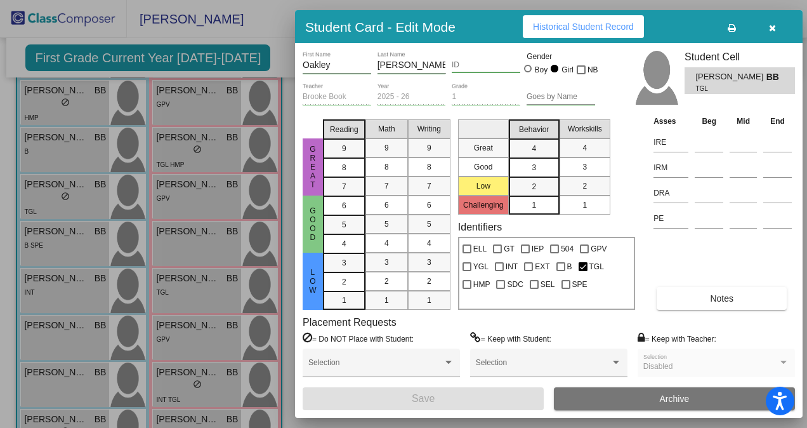
click at [173, 321] on div at bounding box center [403, 214] width 807 height 428
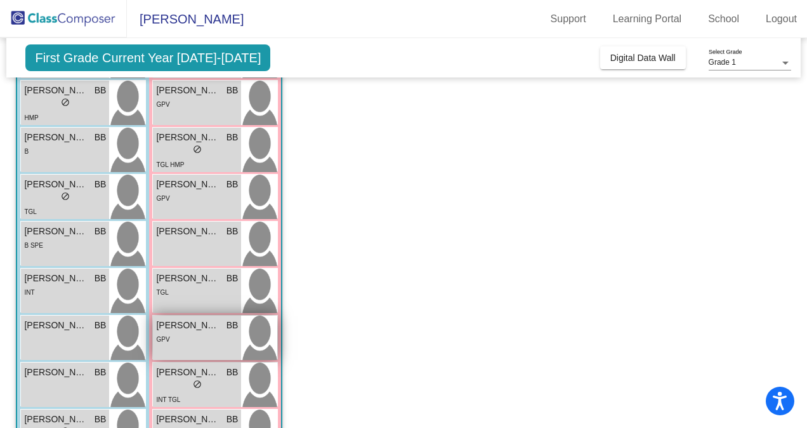
click at [188, 330] on span "[PERSON_NAME]" at bounding box center [187, 324] width 63 height 13
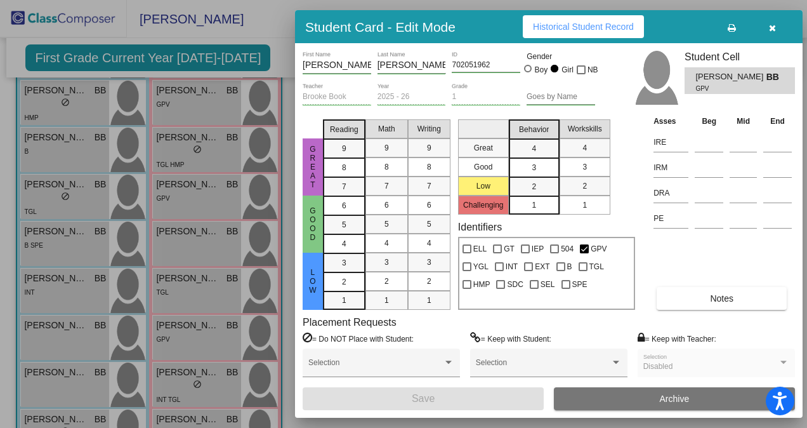
click at [712, 297] on span "Notes" at bounding box center [721, 298] width 23 height 10
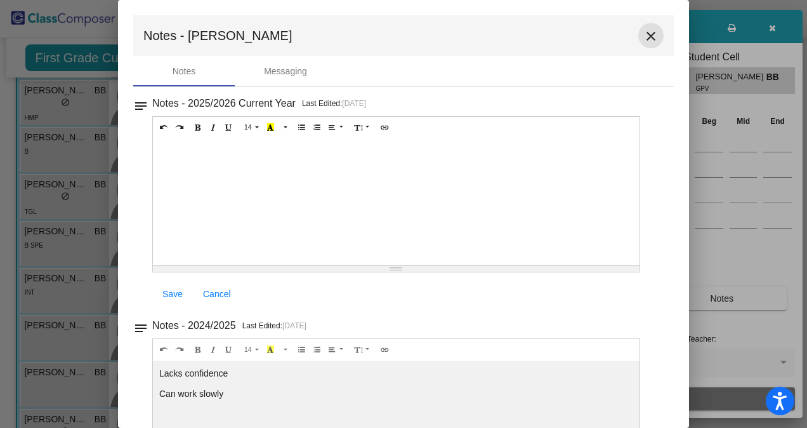
click at [650, 37] on mat-icon "close" at bounding box center [650, 36] width 15 height 15
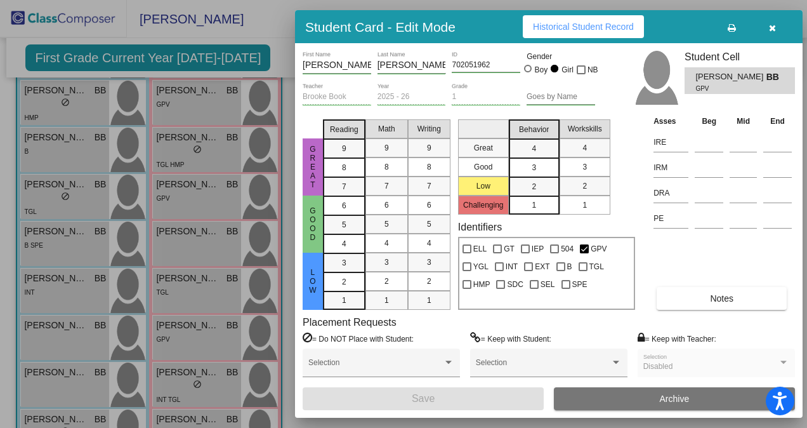
click at [209, 396] on div at bounding box center [403, 214] width 807 height 428
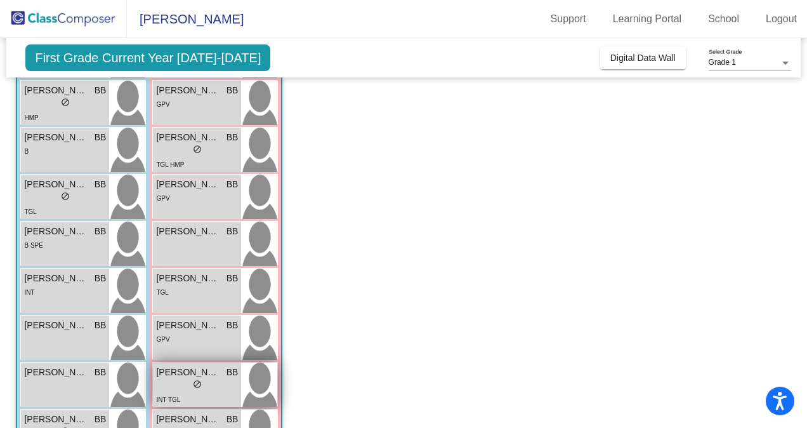
drag, startPoint x: 209, startPoint y: 396, endPoint x: 171, endPoint y: 391, distance: 38.3
click at [171, 391] on div "Quinn Newel BB lock do_not_disturb_alt INT TGL" at bounding box center [197, 384] width 88 height 44
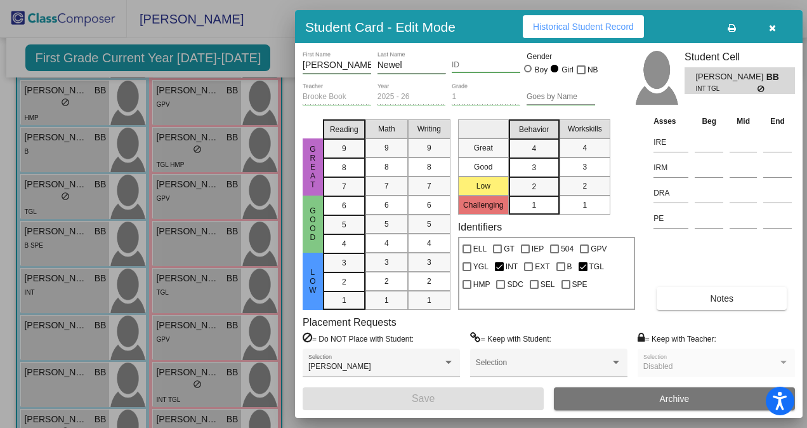
click at [721, 294] on span "Notes" at bounding box center [721, 298] width 23 height 10
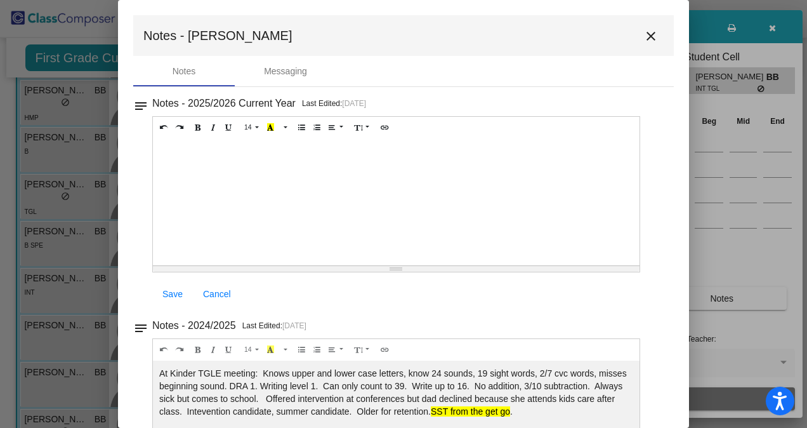
click at [643, 37] on mat-icon "close" at bounding box center [650, 36] width 15 height 15
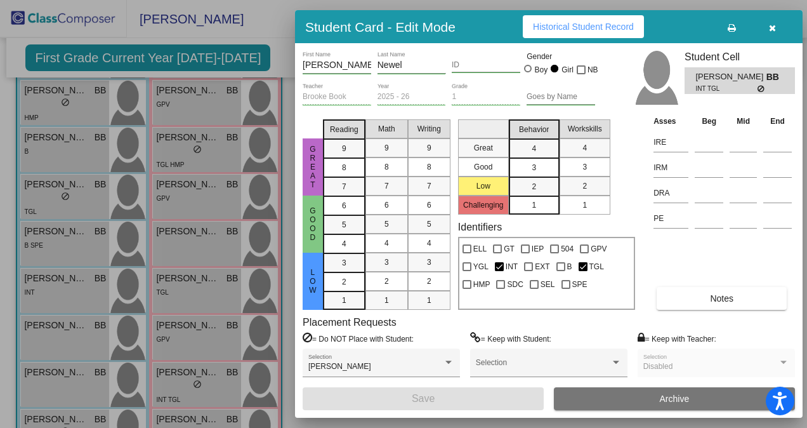
click at [237, 388] on div at bounding box center [403, 214] width 807 height 428
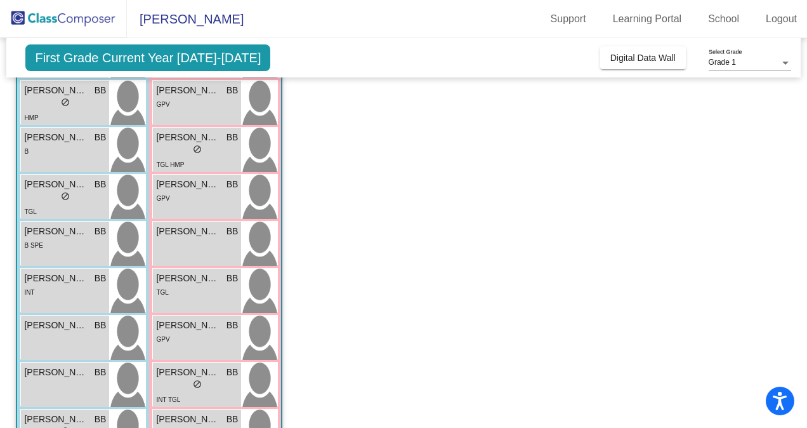
scroll to position [359, 0]
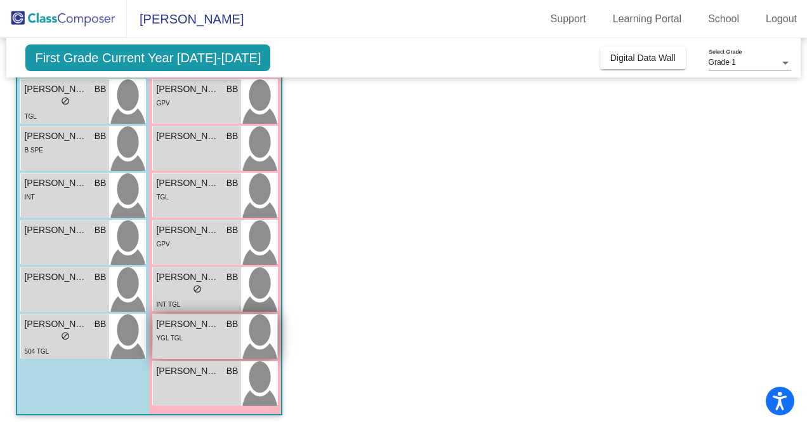
click at [188, 337] on div "YGL TGL" at bounding box center [197, 337] width 82 height 13
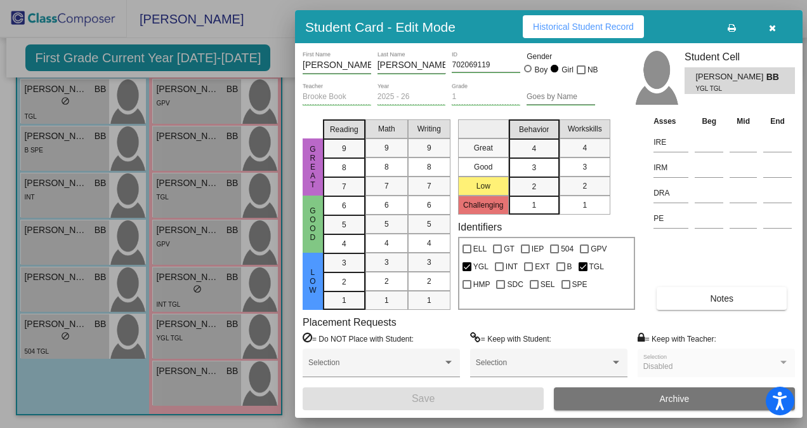
click at [719, 287] on button "Notes" at bounding box center [722, 298] width 130 height 23
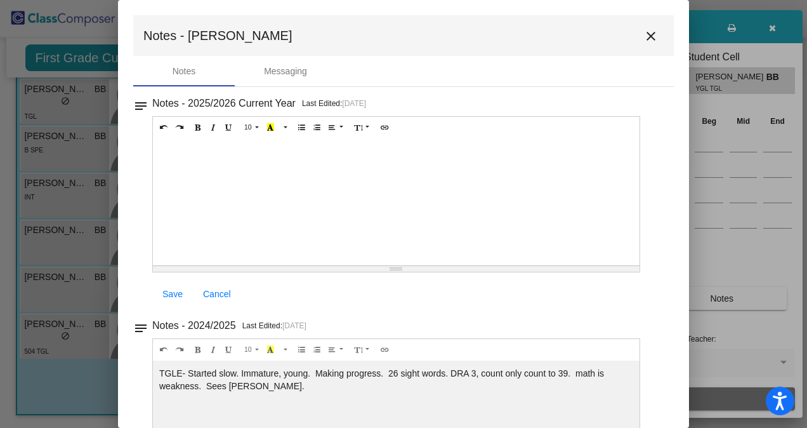
click at [645, 39] on mat-icon "close" at bounding box center [650, 36] width 15 height 15
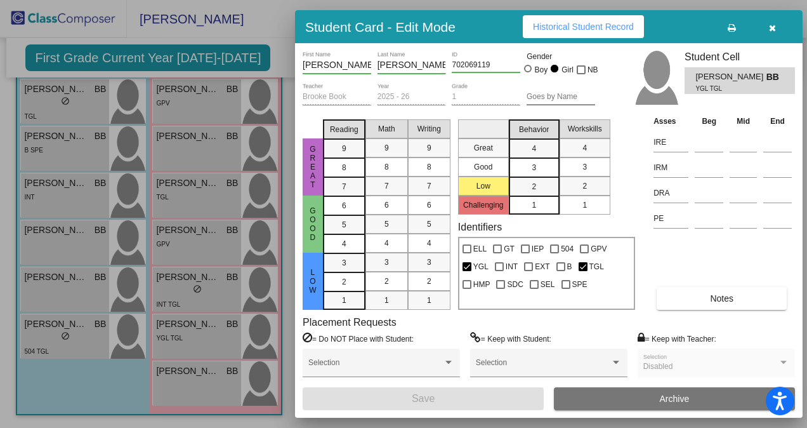
click at [202, 373] on div at bounding box center [403, 214] width 807 height 428
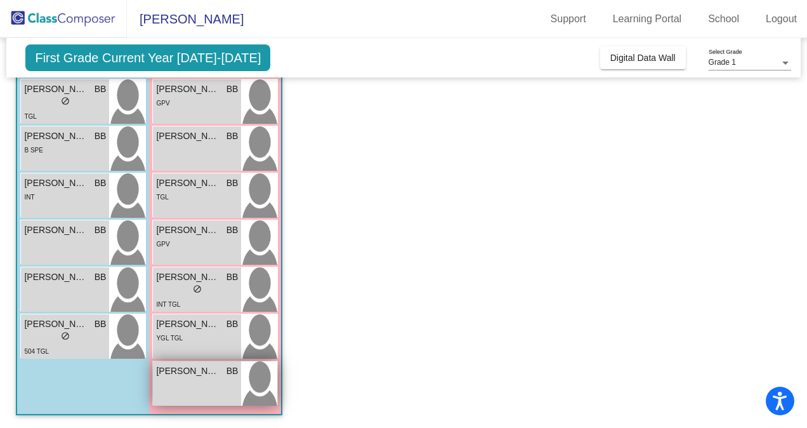
click at [211, 377] on div "Savina Cooper BB lock do_not_disturb_alt" at bounding box center [197, 383] width 88 height 44
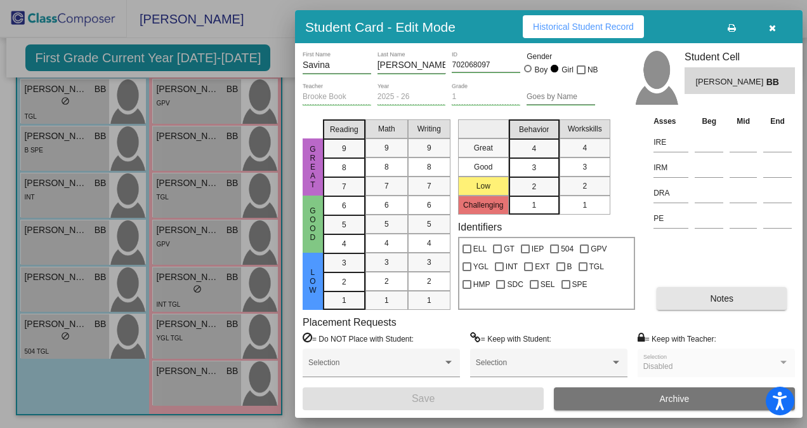
click at [710, 291] on button "Notes" at bounding box center [722, 298] width 130 height 23
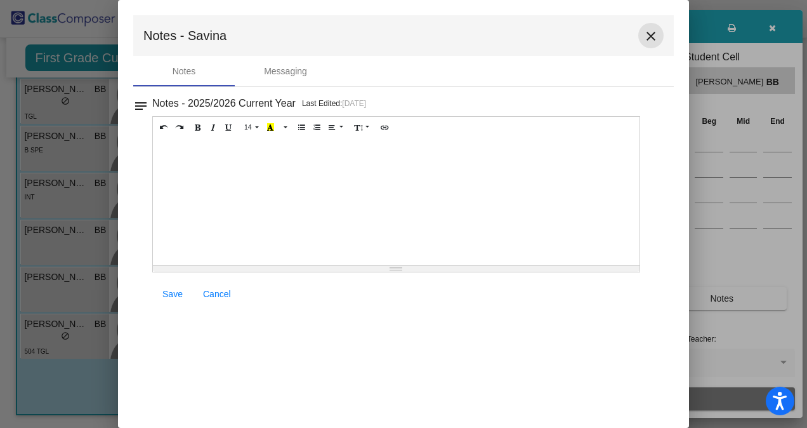
click at [642, 30] on button "close" at bounding box center [650, 35] width 25 height 25
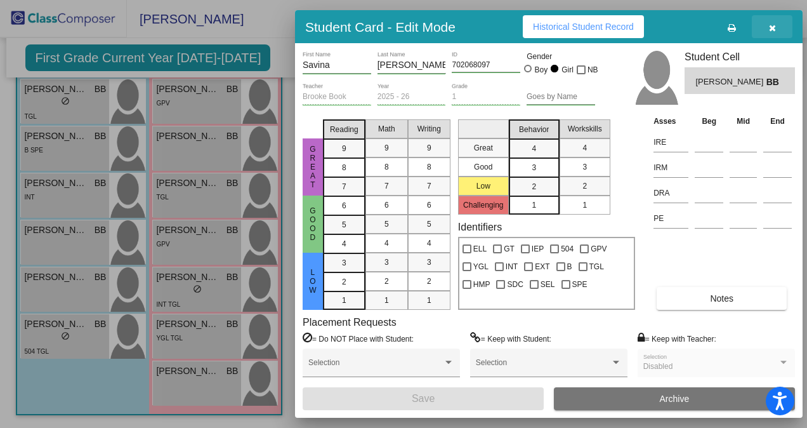
click at [771, 25] on icon "button" at bounding box center [772, 27] width 7 height 9
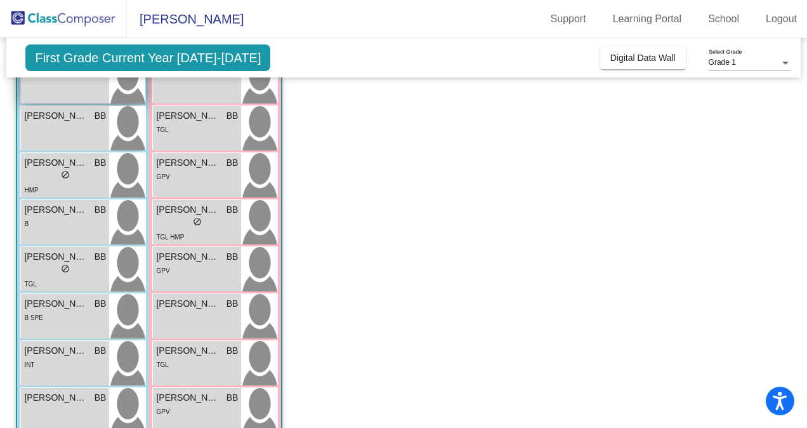
scroll to position [301, 0]
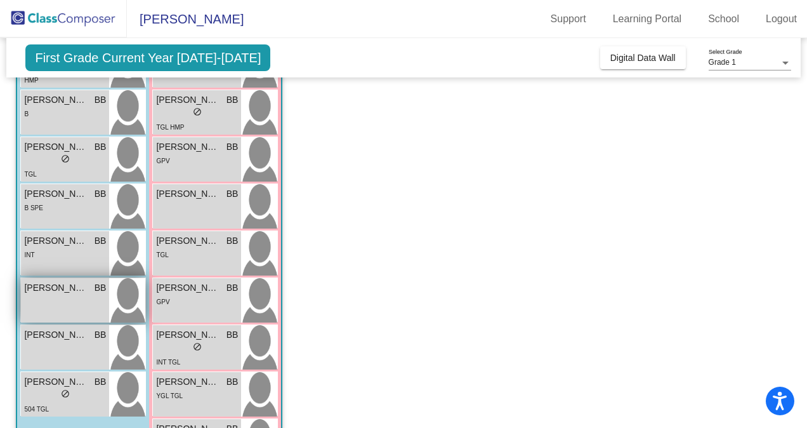
click at [69, 311] on div "[PERSON_NAME] BB lock do_not_disturb_alt" at bounding box center [65, 300] width 88 height 44
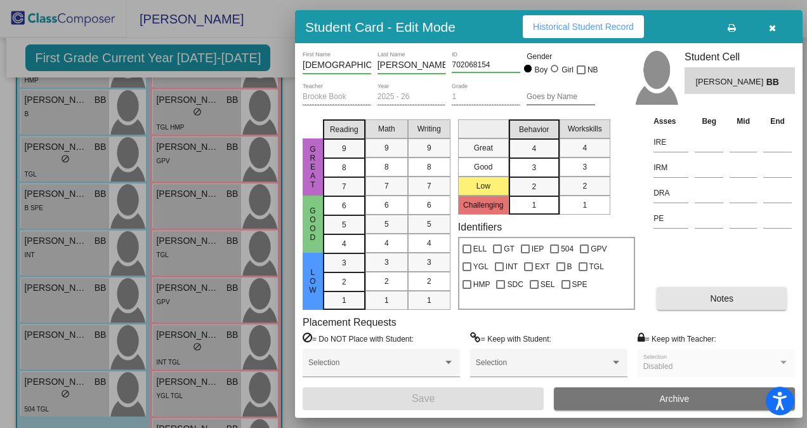
click at [735, 296] on button "Notes" at bounding box center [722, 298] width 130 height 23
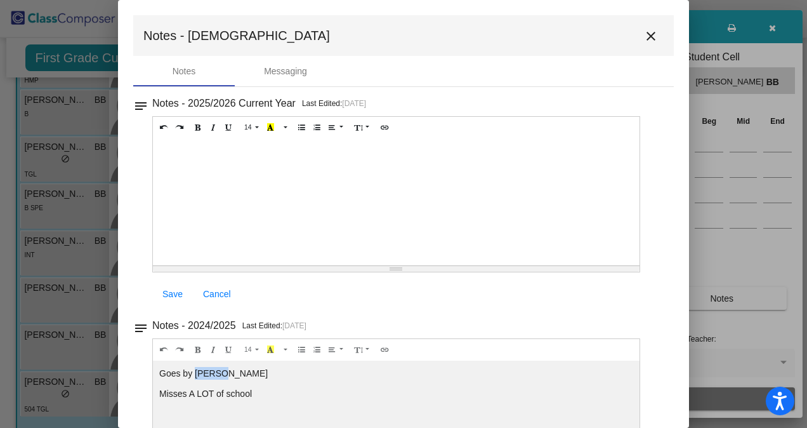
drag, startPoint x: 220, startPoint y: 370, endPoint x: 195, endPoint y: 372, distance: 25.4
click at [195, 372] on p "Goes by [PERSON_NAME]" at bounding box center [396, 373] width 474 height 13
copy p "Zaryab"
